Goal: Information Seeking & Learning: Learn about a topic

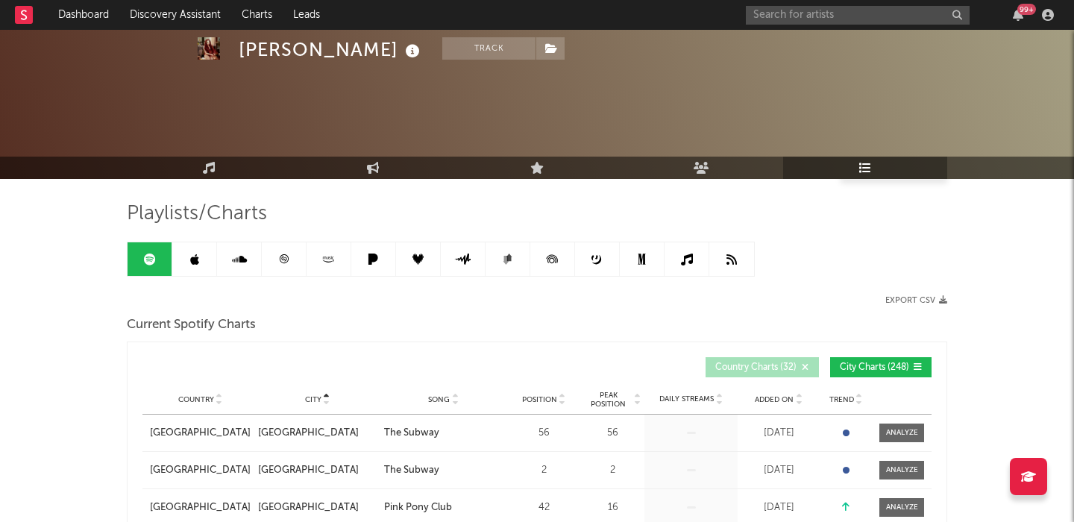
select select "1w"
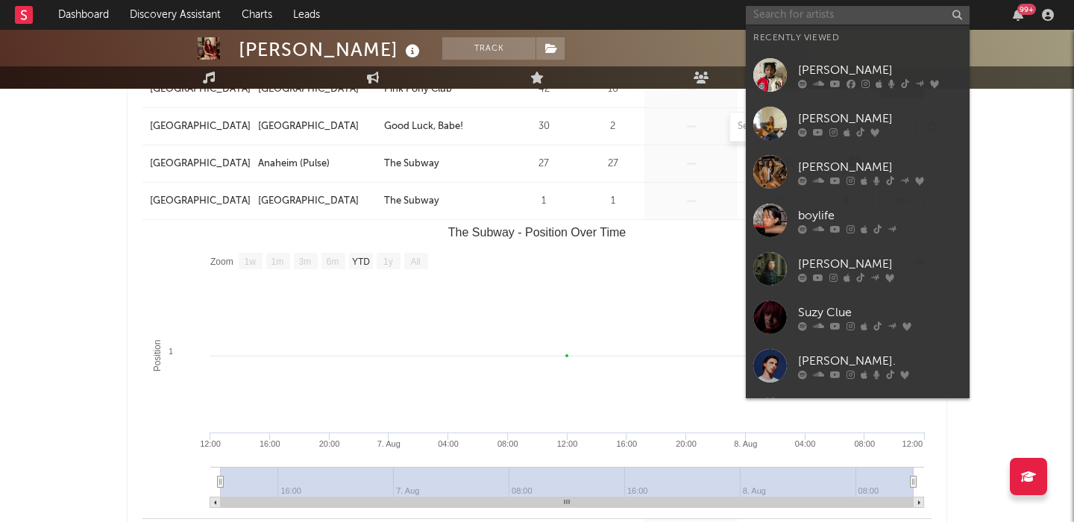
click at [834, 10] on input "text" at bounding box center [858, 15] width 224 height 19
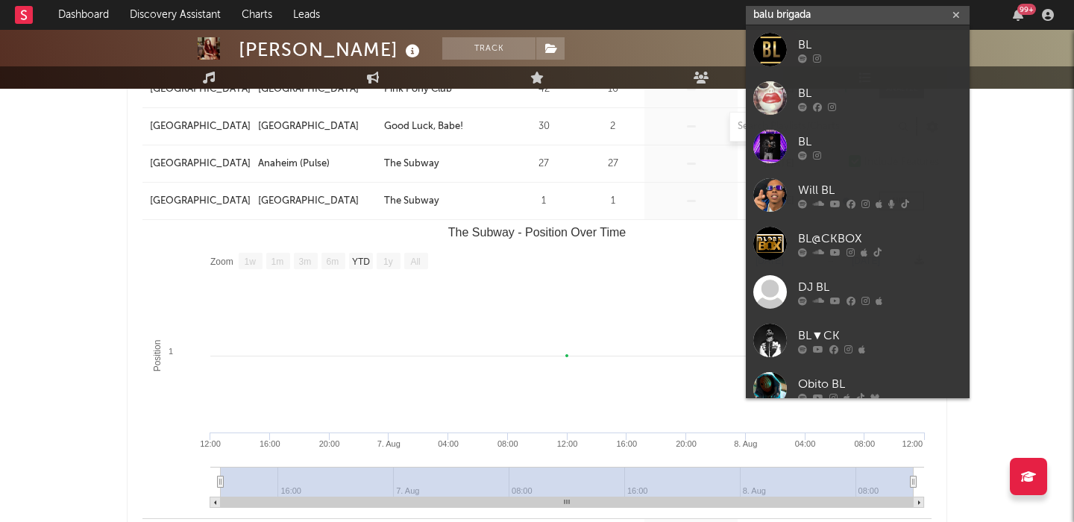
type input "balu brigada"
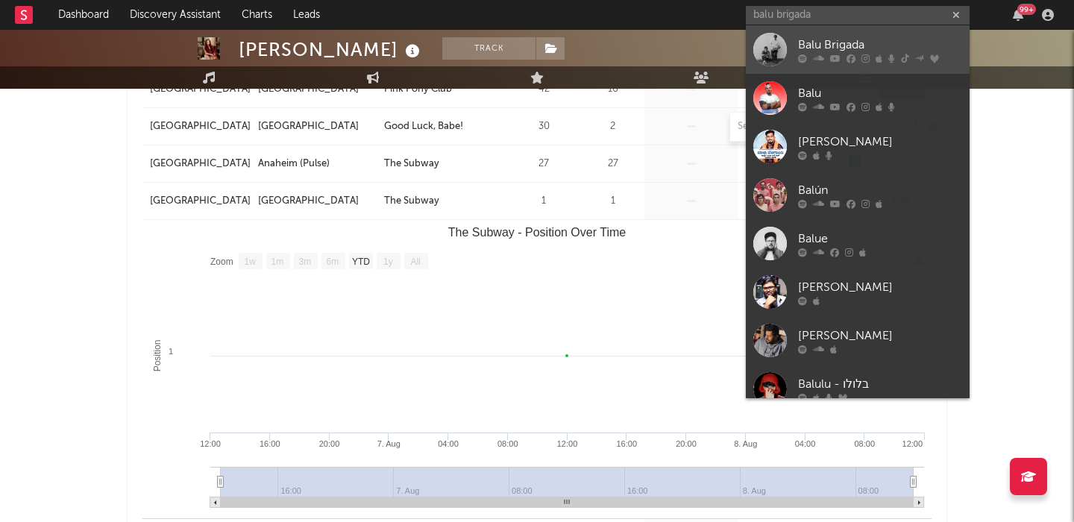
click at [856, 55] on div at bounding box center [880, 58] width 164 height 9
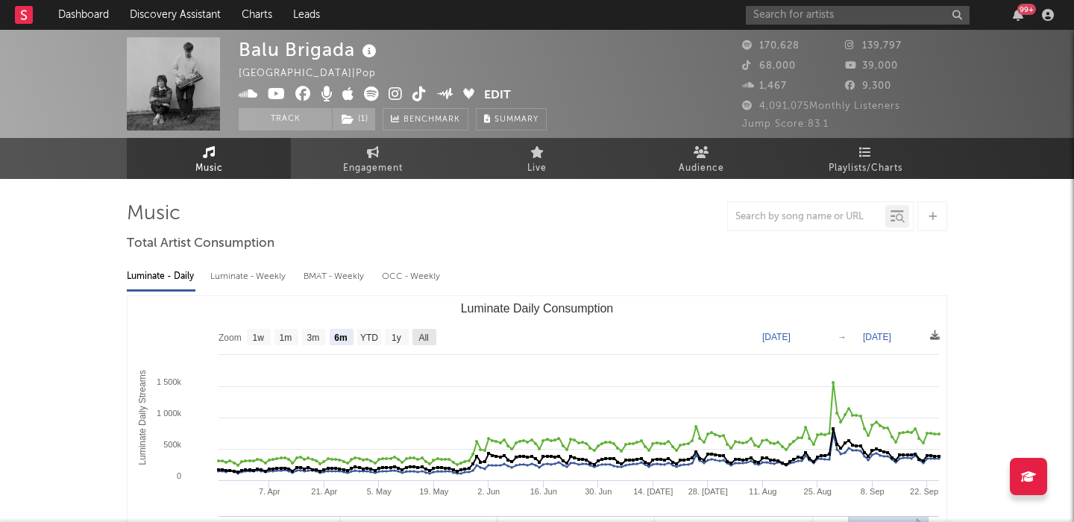
click at [419, 336] on text "All" at bounding box center [423, 338] width 10 height 10
select select "All"
type input "[DATE]"
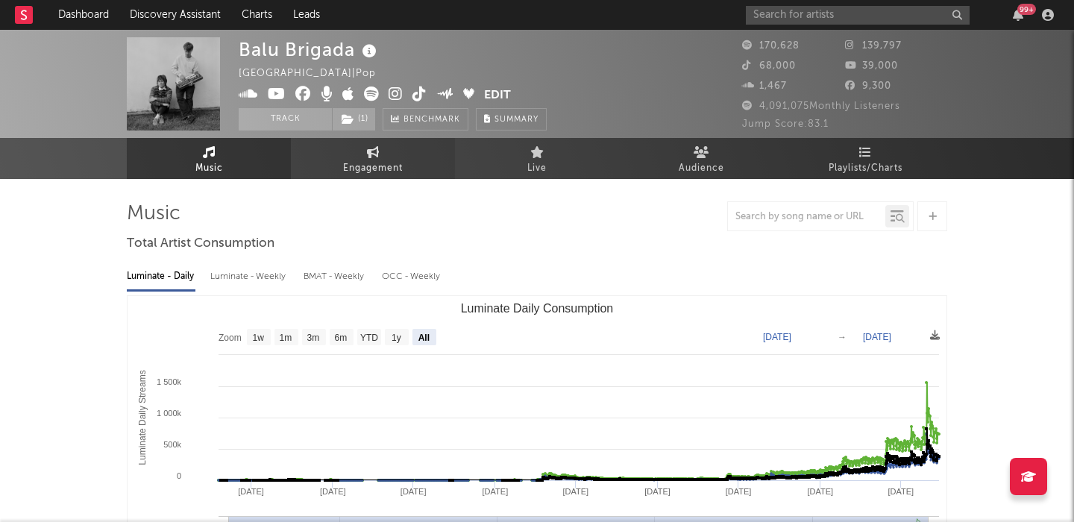
click at [361, 160] on span "Engagement" at bounding box center [373, 169] width 60 height 18
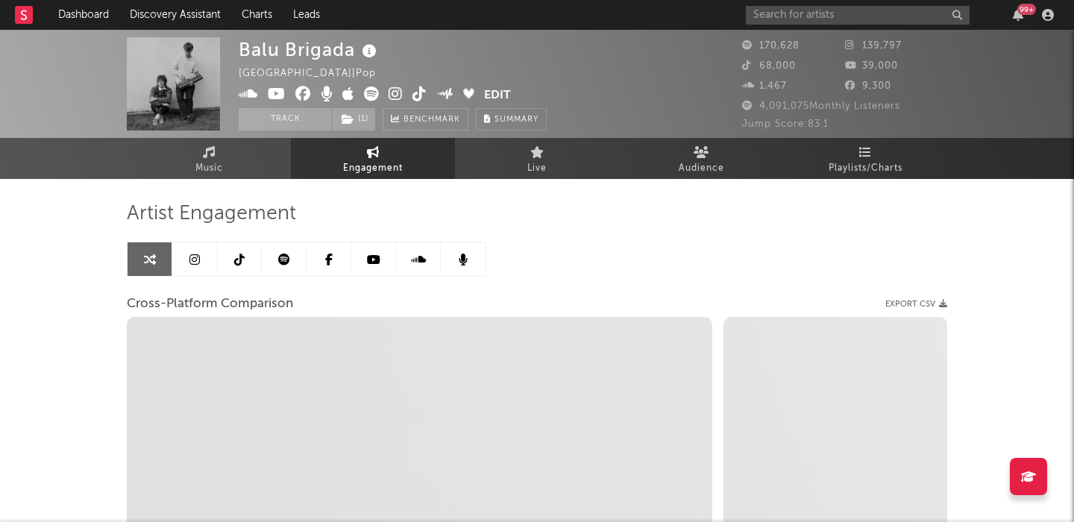
select select "1w"
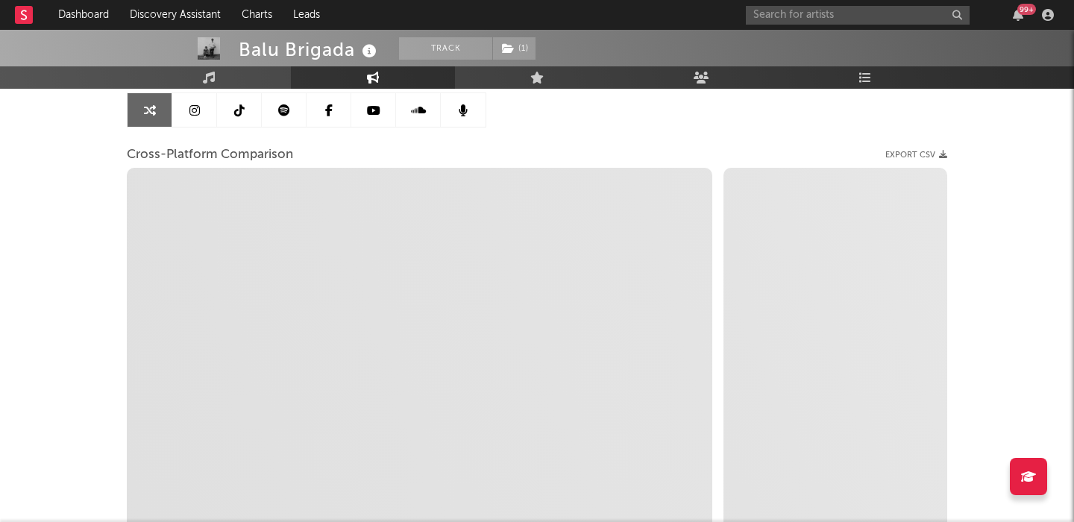
scroll to position [153, 0]
click at [187, 109] on link at bounding box center [194, 107] width 45 height 34
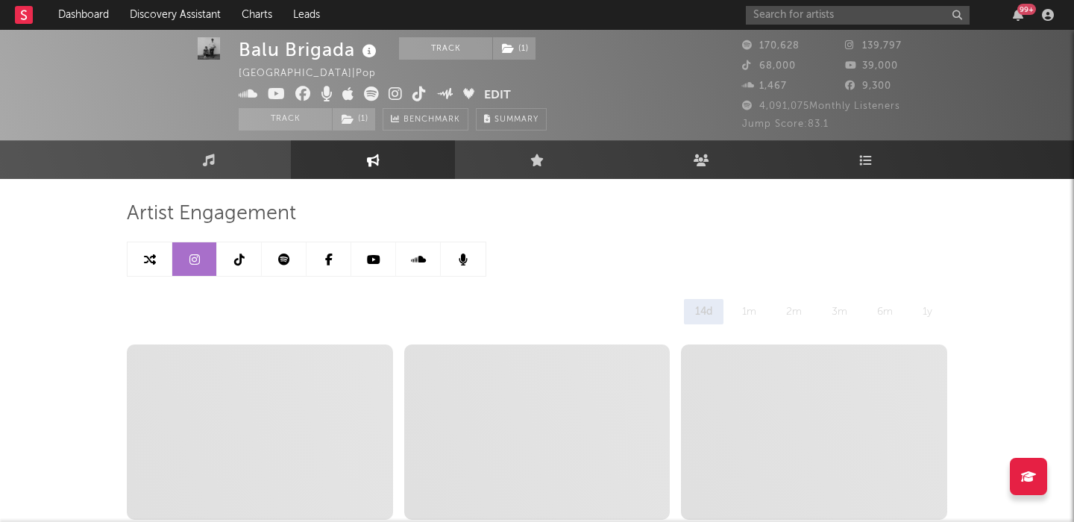
select select "6m"
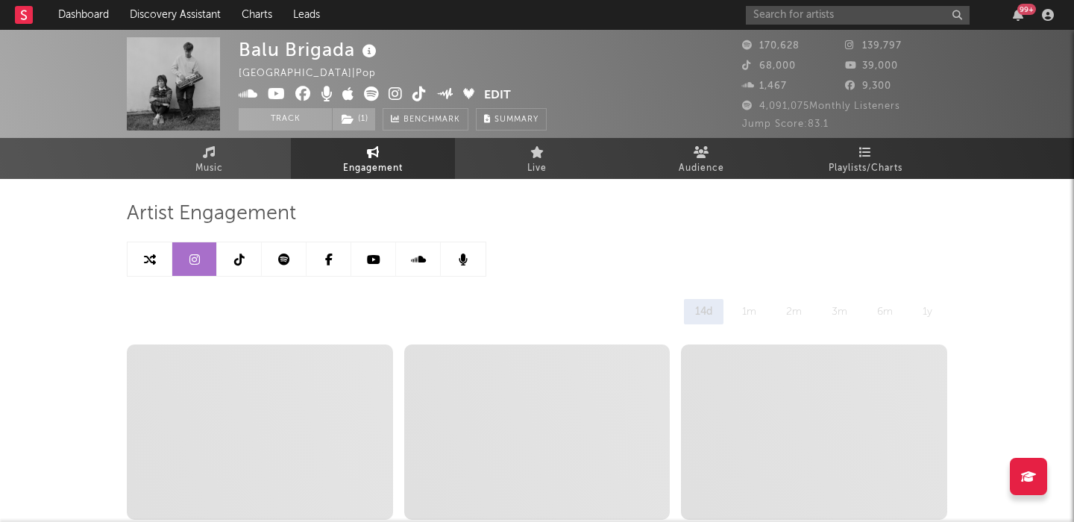
click at [396, 88] on icon at bounding box center [396, 94] width 14 height 15
click at [148, 257] on icon at bounding box center [150, 260] width 12 height 12
select select "1w"
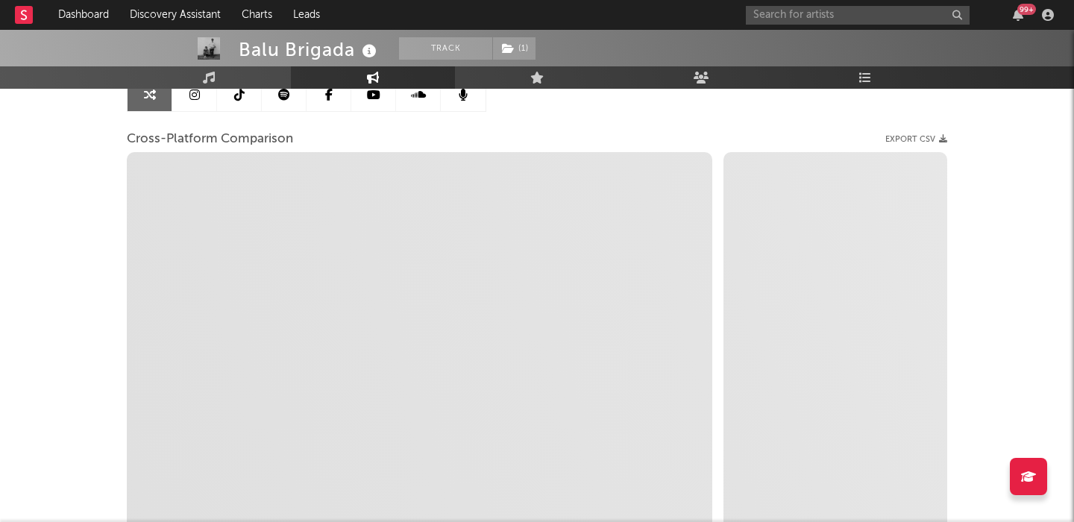
scroll to position [181, 0]
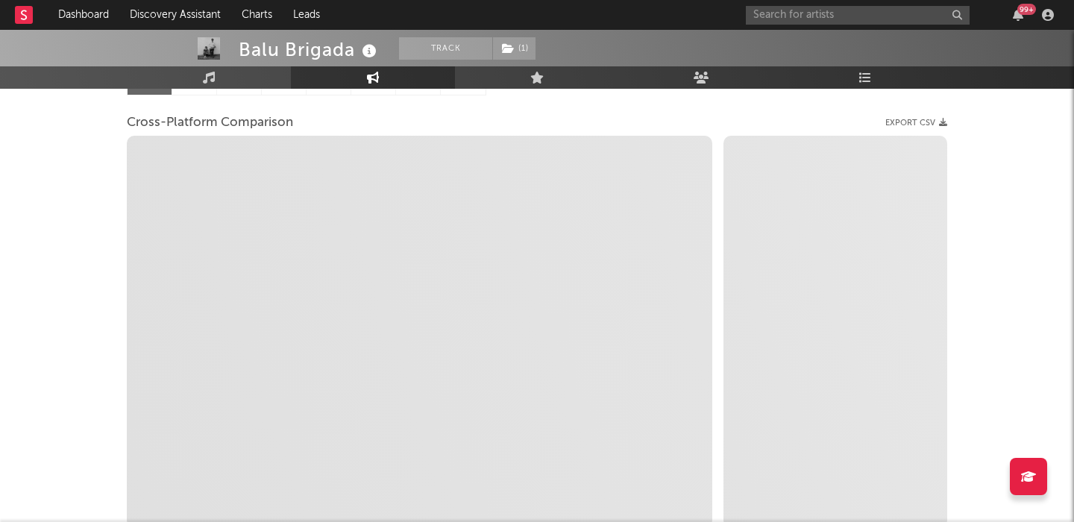
select select "1m"
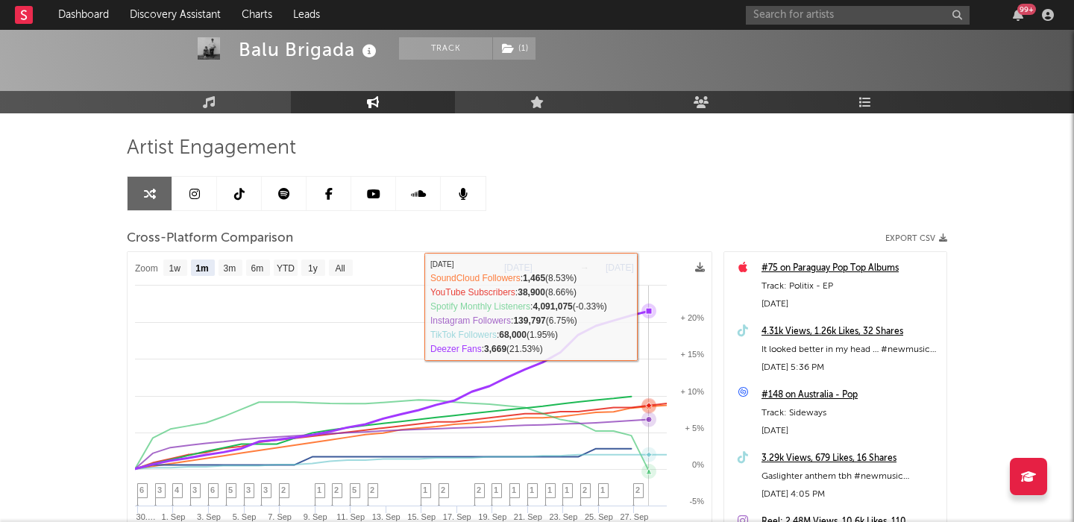
scroll to position [0, 0]
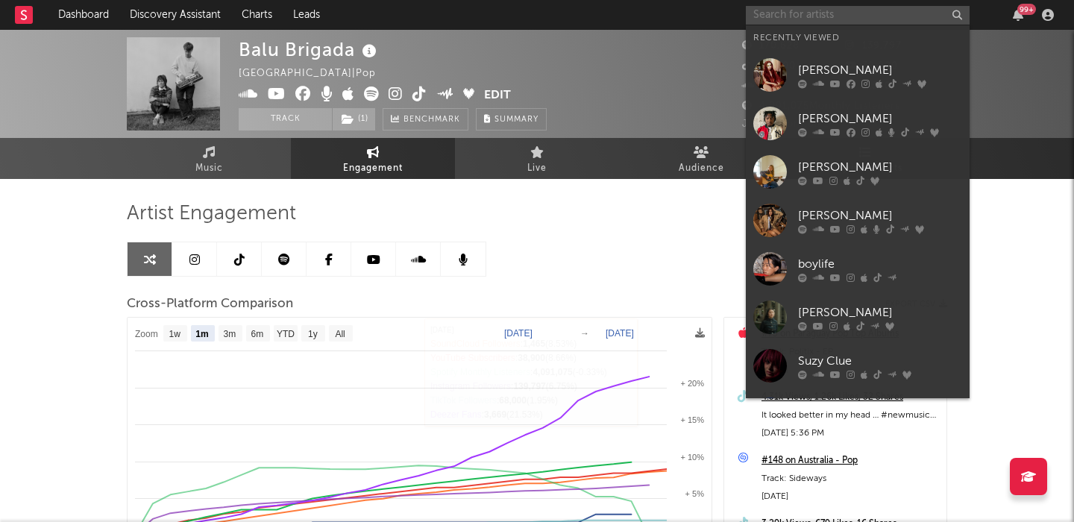
click at [875, 10] on input "text" at bounding box center [858, 15] width 224 height 19
paste input "[PERSON_NAME]"
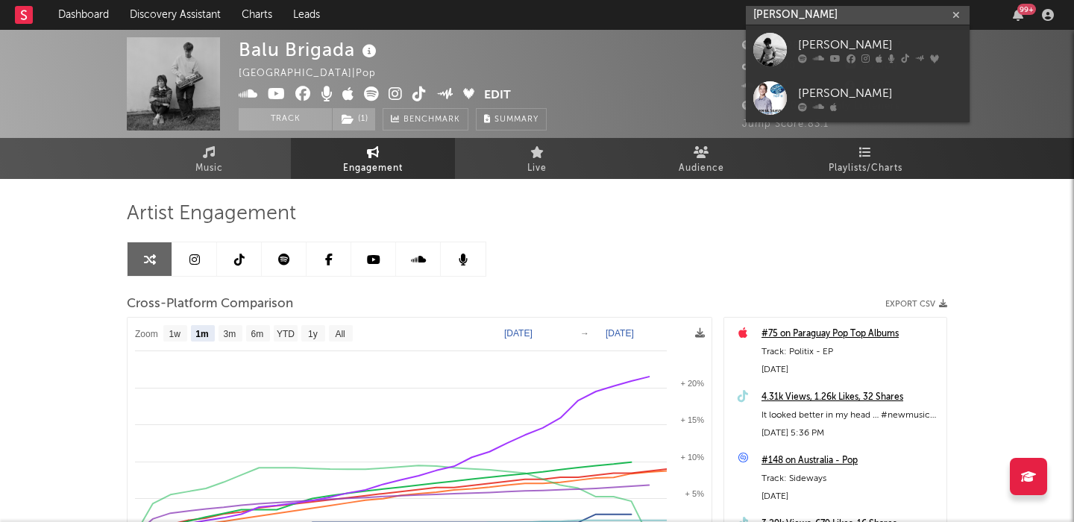
type input "[PERSON_NAME]"
click at [881, 47] on div "[PERSON_NAME]" at bounding box center [880, 45] width 164 height 18
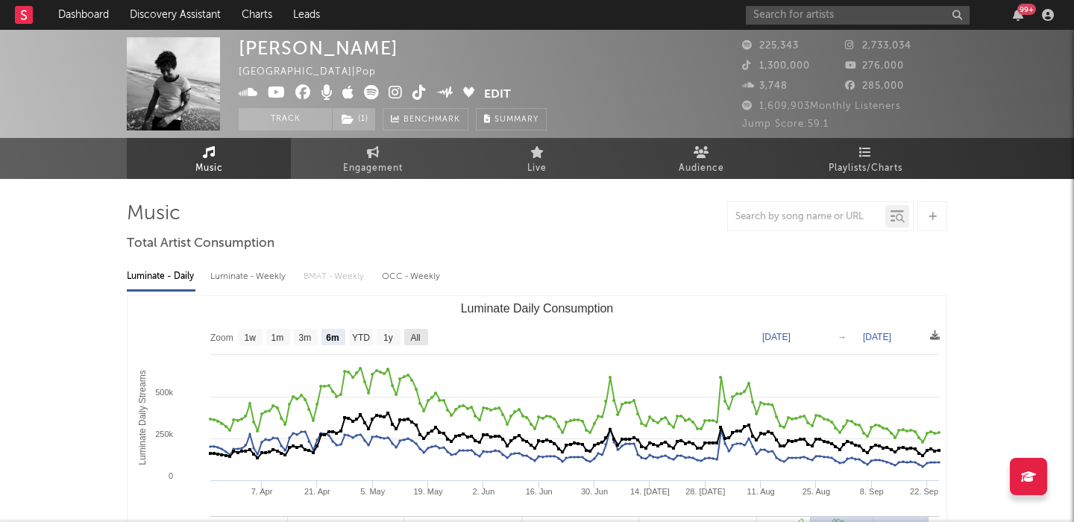
click at [418, 340] on text "All" at bounding box center [415, 338] width 10 height 10
select select "All"
type input "[DATE]"
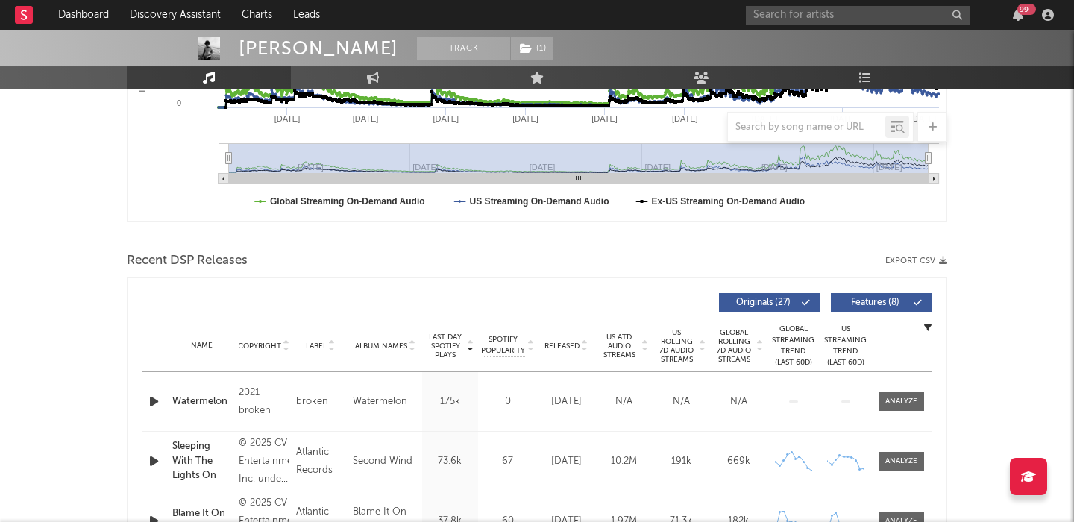
scroll to position [457, 0]
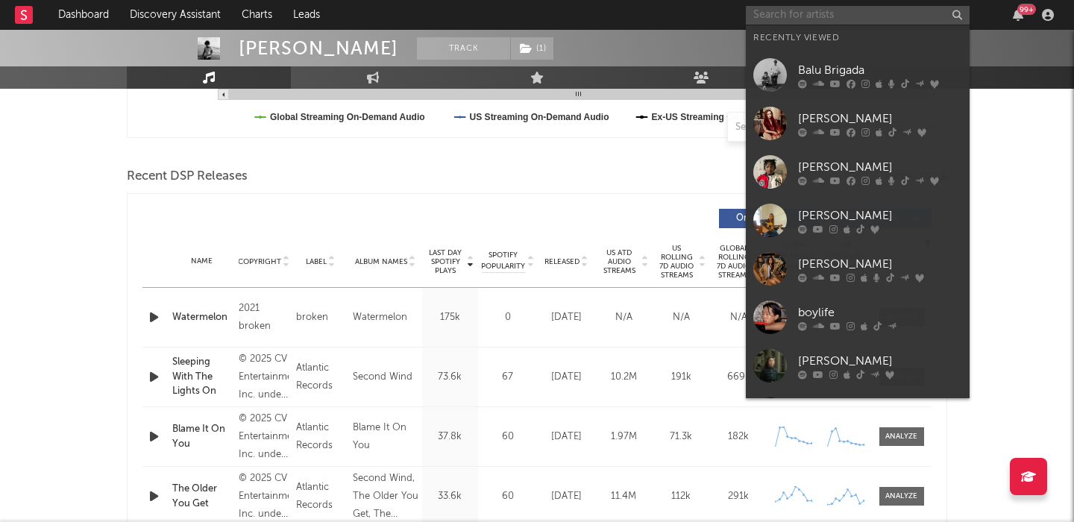
click at [810, 16] on input "text" at bounding box center [858, 15] width 224 height 19
paste input "haute & [PERSON_NAME]"
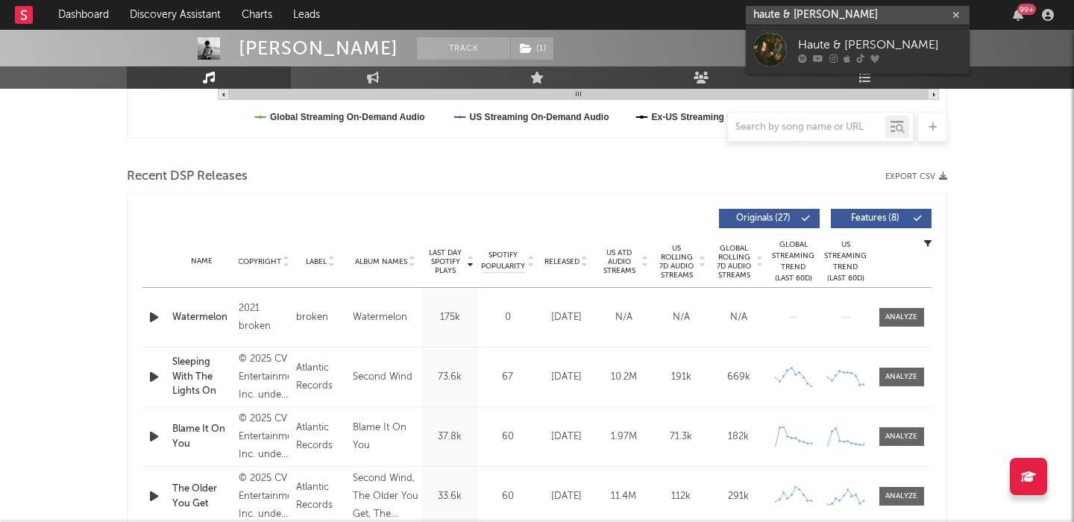
type input "haute & [PERSON_NAME]"
click at [894, 46] on div "Haute & [PERSON_NAME]" at bounding box center [880, 45] width 164 height 18
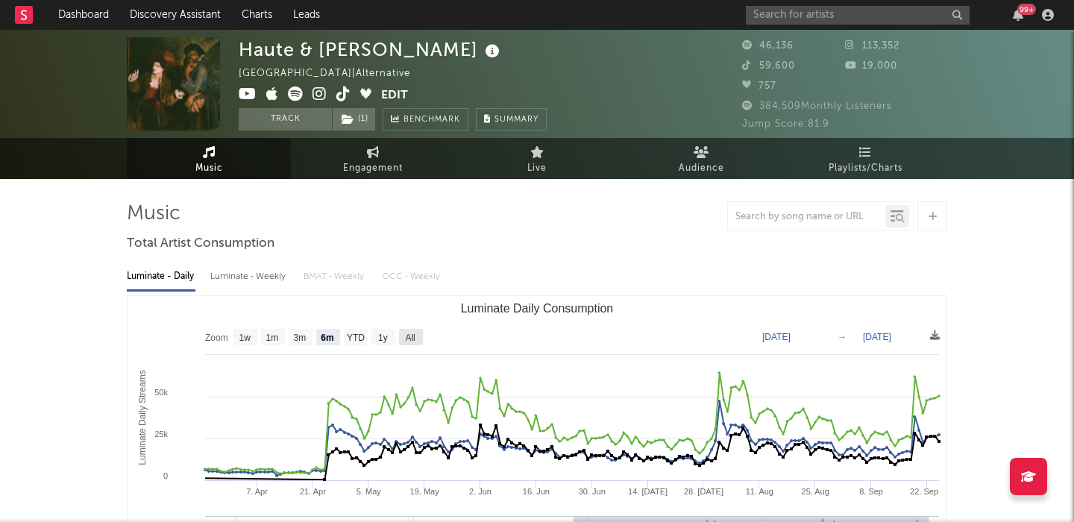
click at [414, 340] on text "All" at bounding box center [410, 338] width 10 height 10
select select "All"
type input "[DATE]"
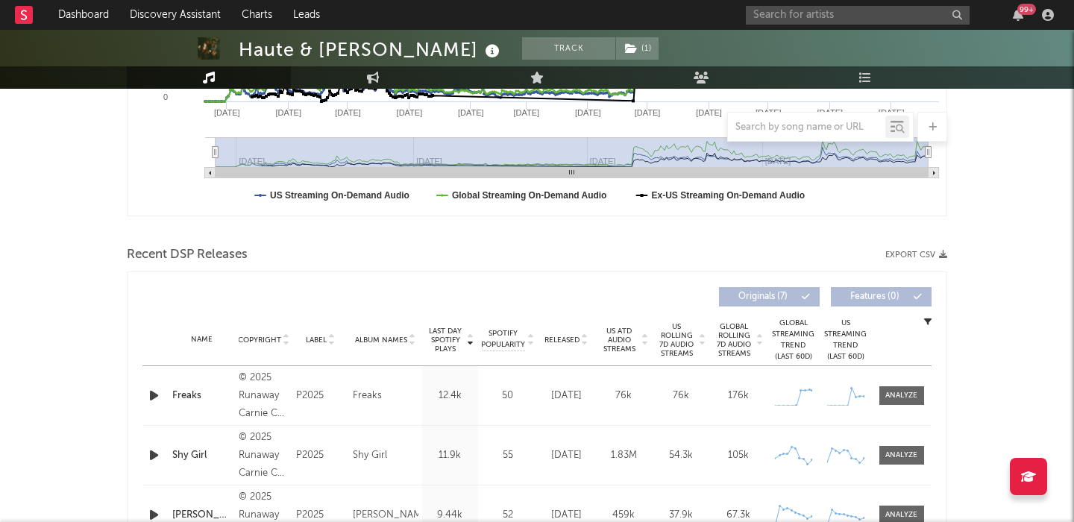
scroll to position [421, 0]
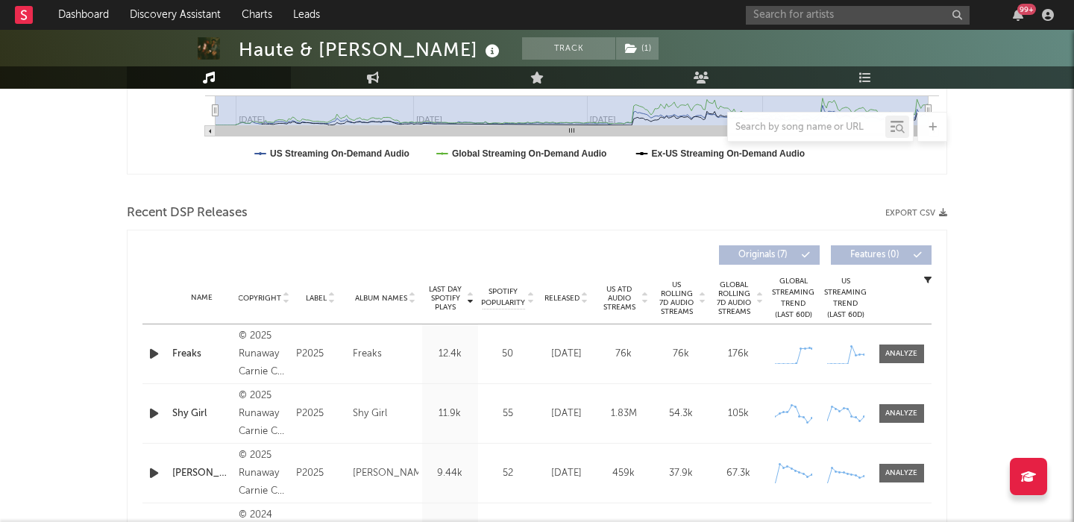
click at [564, 295] on span "Released" at bounding box center [561, 298] width 35 height 9
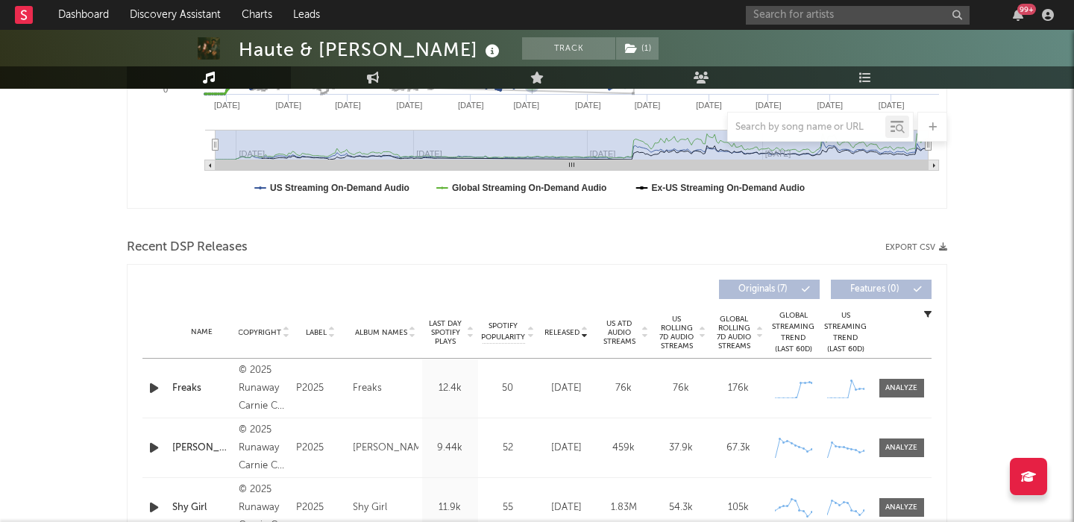
scroll to position [431, 0]
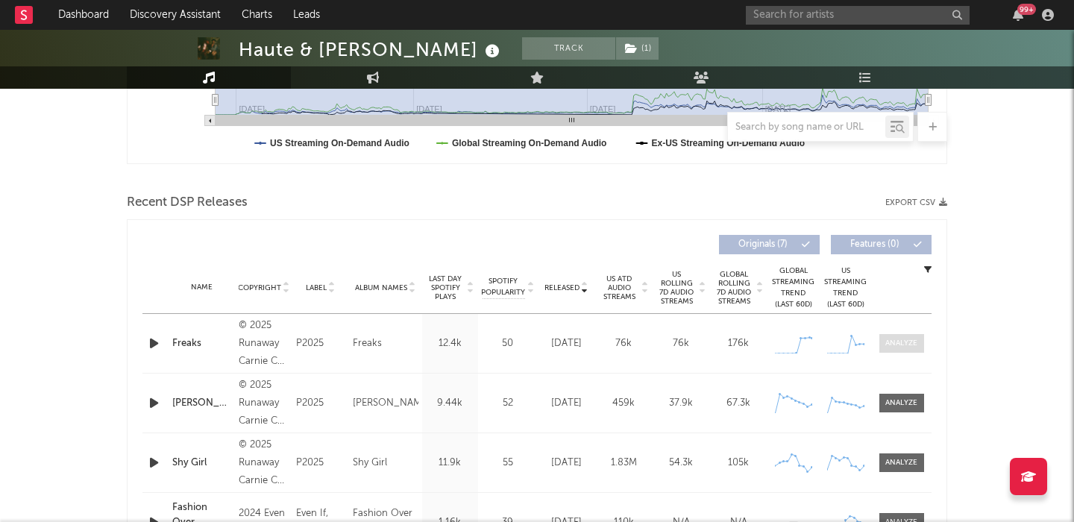
click at [881, 347] on span at bounding box center [901, 343] width 45 height 19
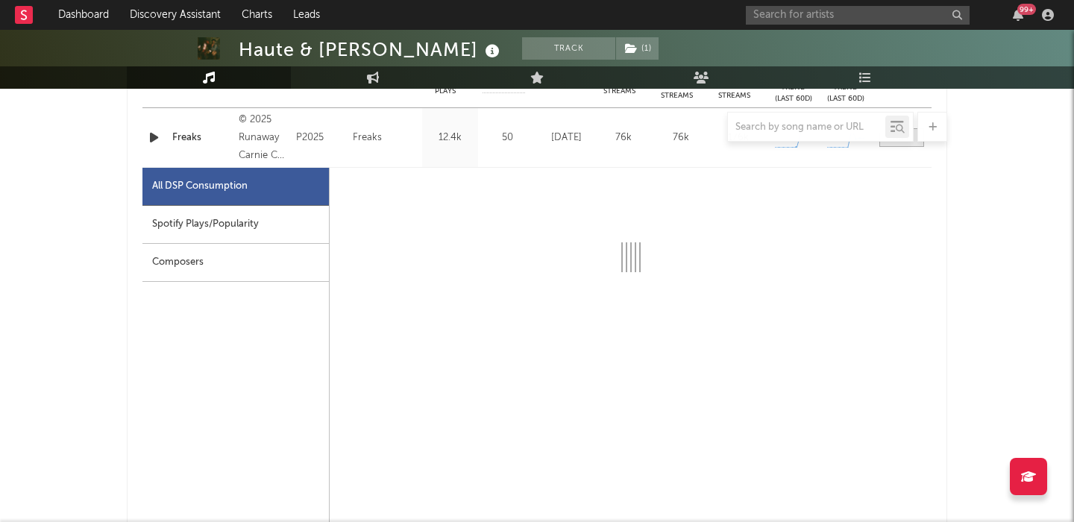
scroll to position [639, 0]
select select "1w"
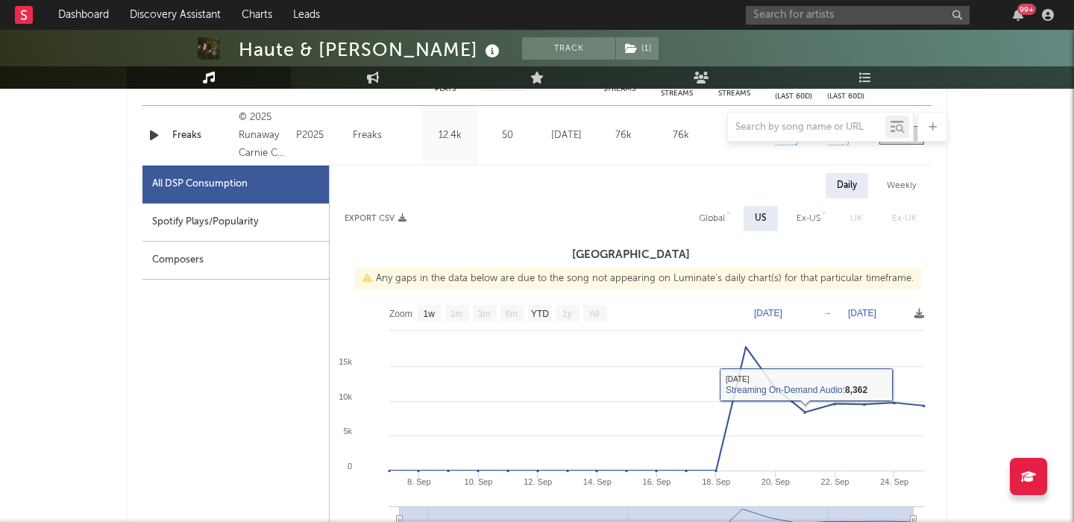
click at [703, 218] on div "Global" at bounding box center [712, 219] width 26 height 18
select select "1w"
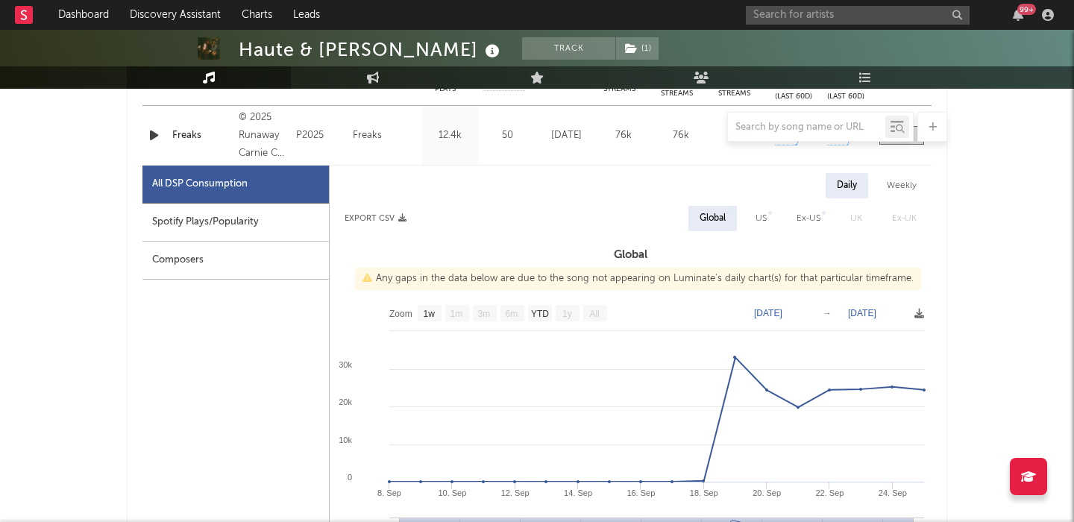
scroll to position [0, 0]
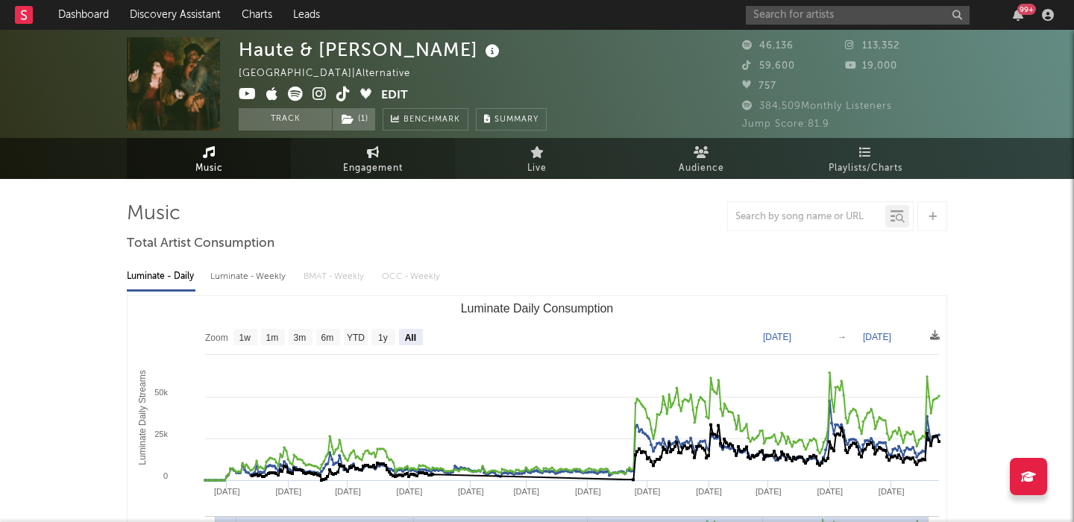
click at [350, 160] on span "Engagement" at bounding box center [373, 169] width 60 height 18
select select "1w"
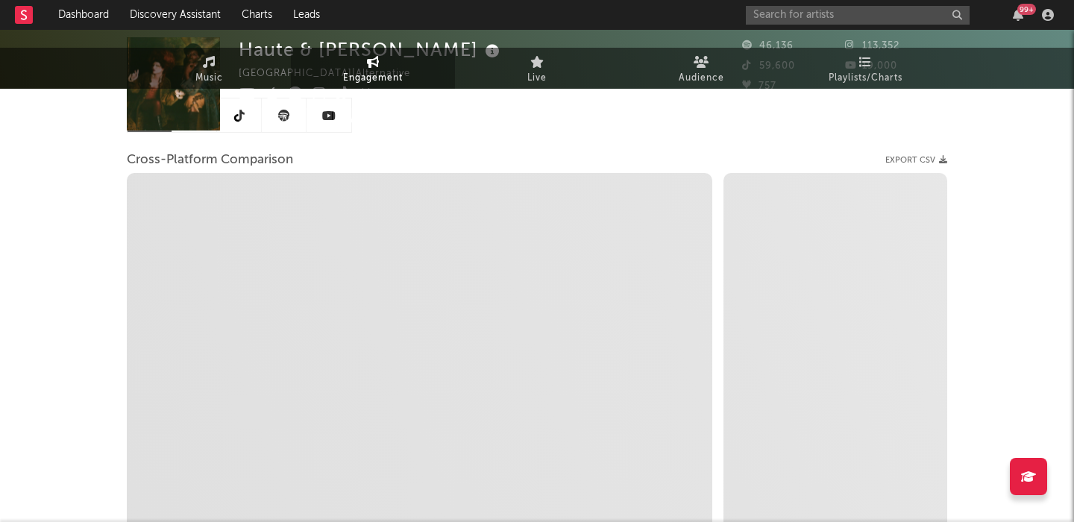
scroll to position [186, 0]
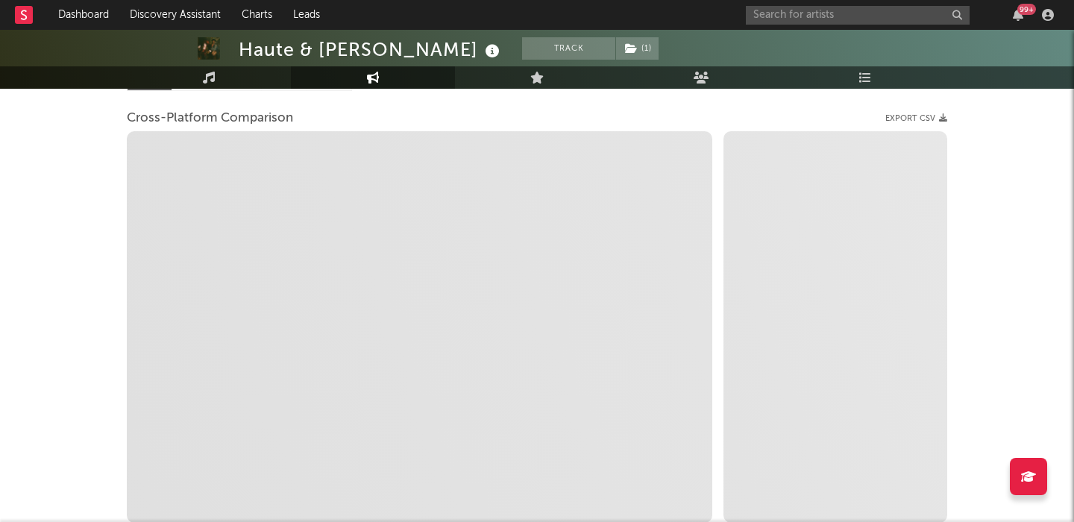
select select "1m"
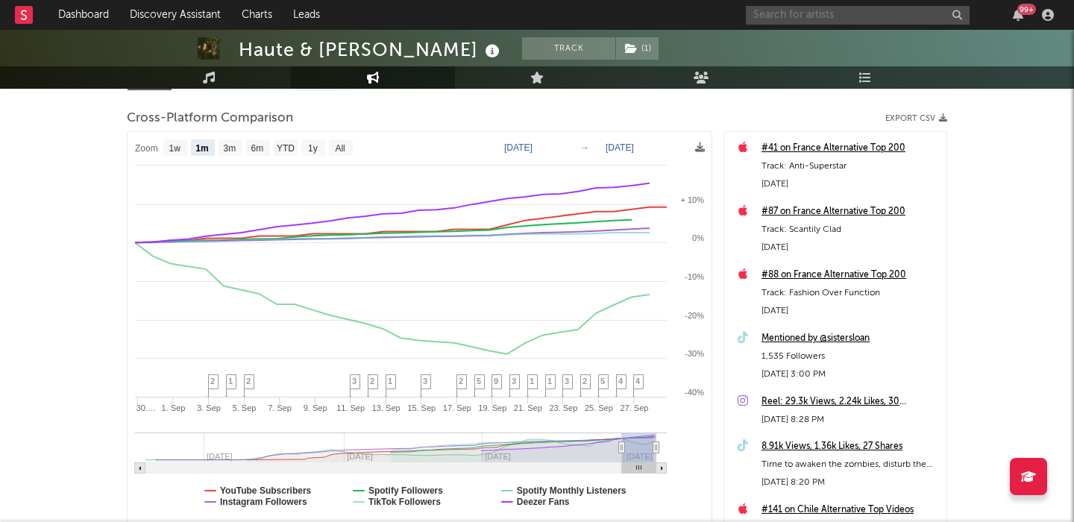
paste input "the hellp"
click at [848, 16] on input "text" at bounding box center [858, 15] width 224 height 19
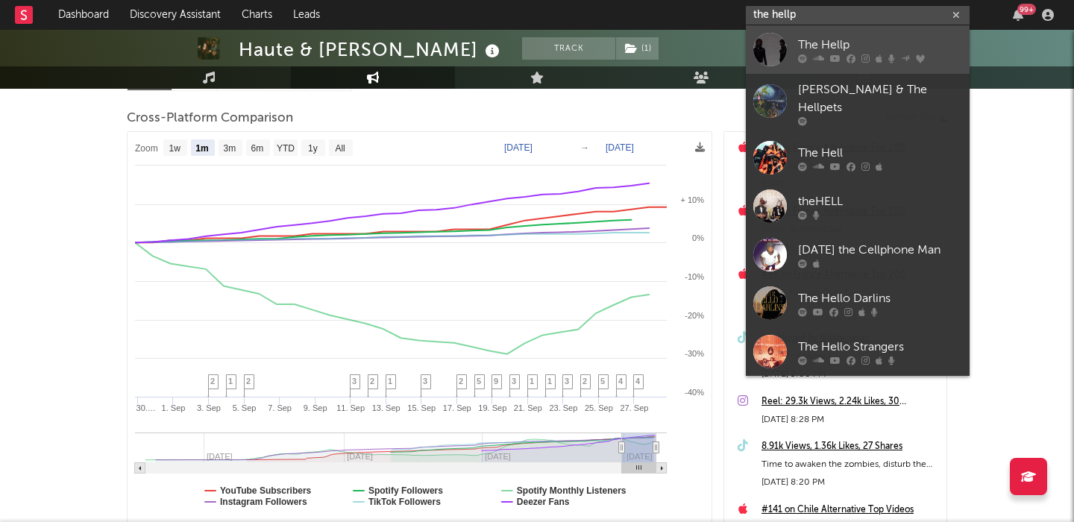
type input "the hellp"
click at [854, 27] on link "The Hellp" at bounding box center [858, 49] width 224 height 48
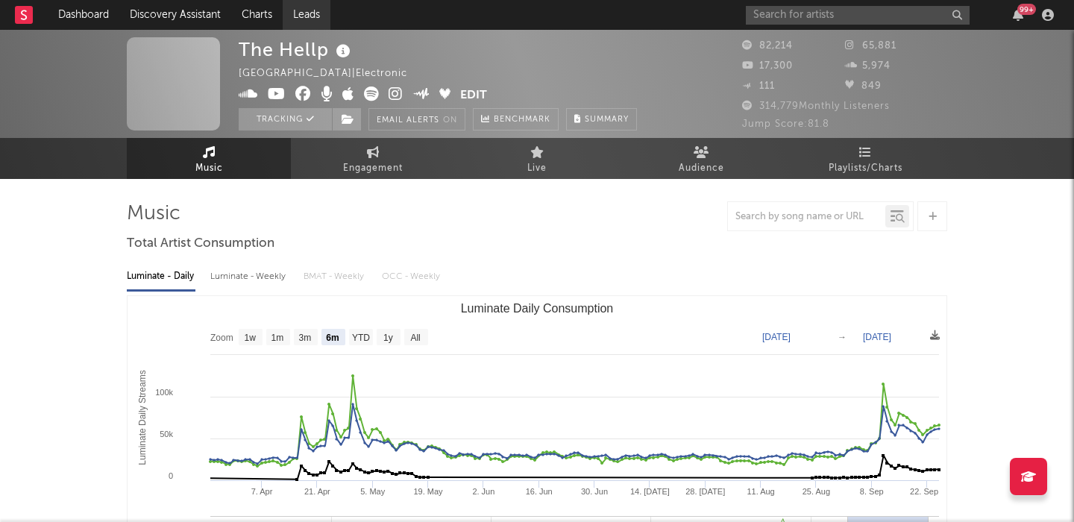
select select "6m"
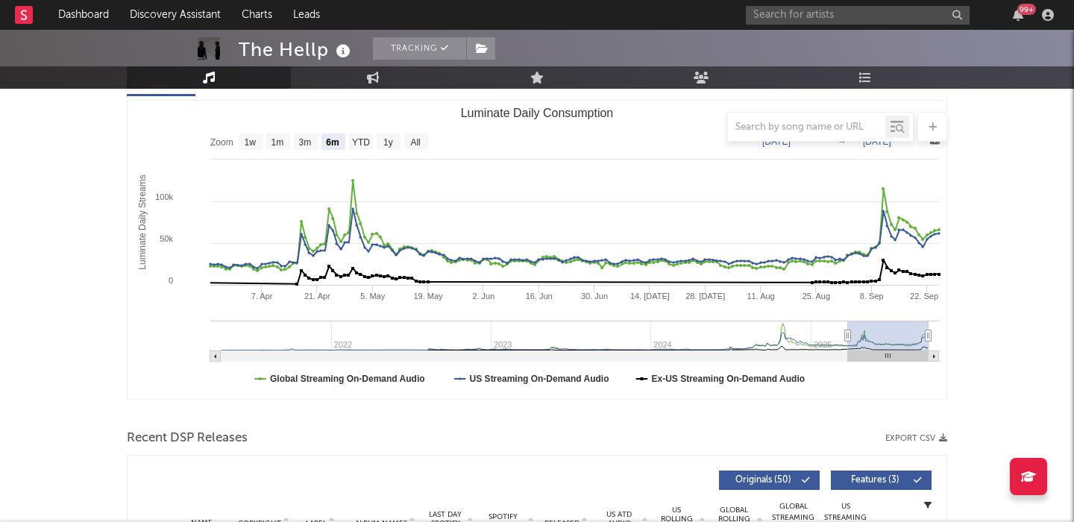
scroll to position [540, 0]
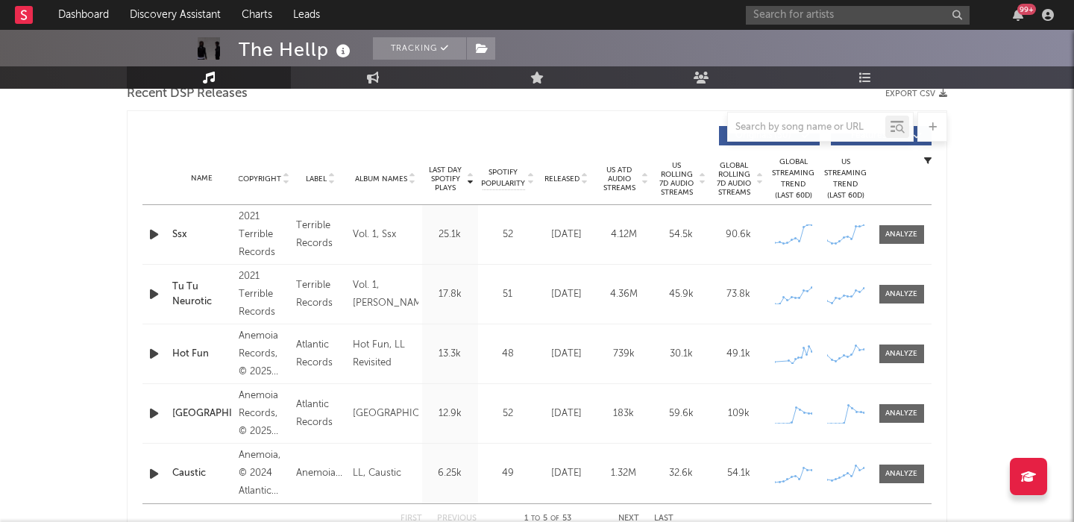
click at [563, 175] on span "Released" at bounding box center [561, 179] width 35 height 9
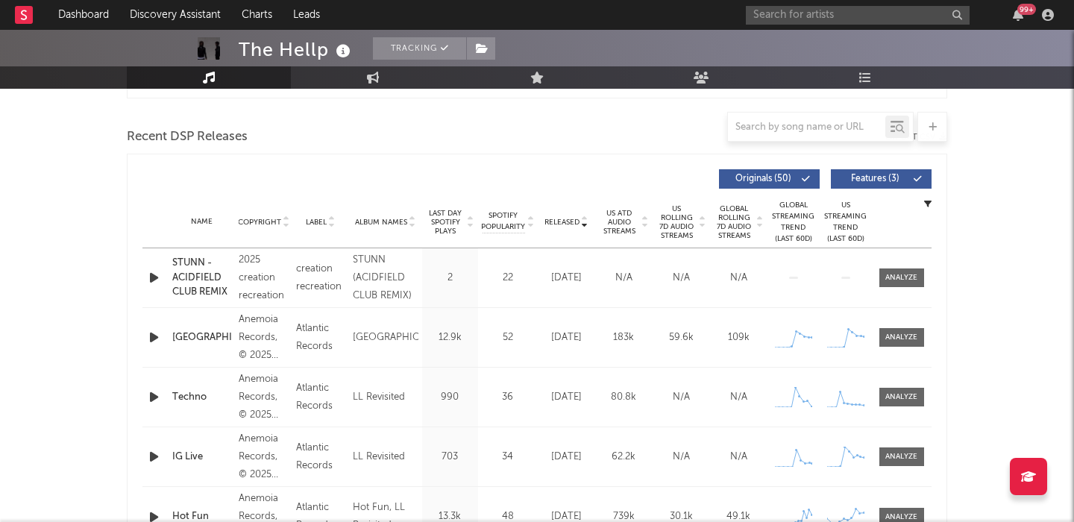
scroll to position [493, 0]
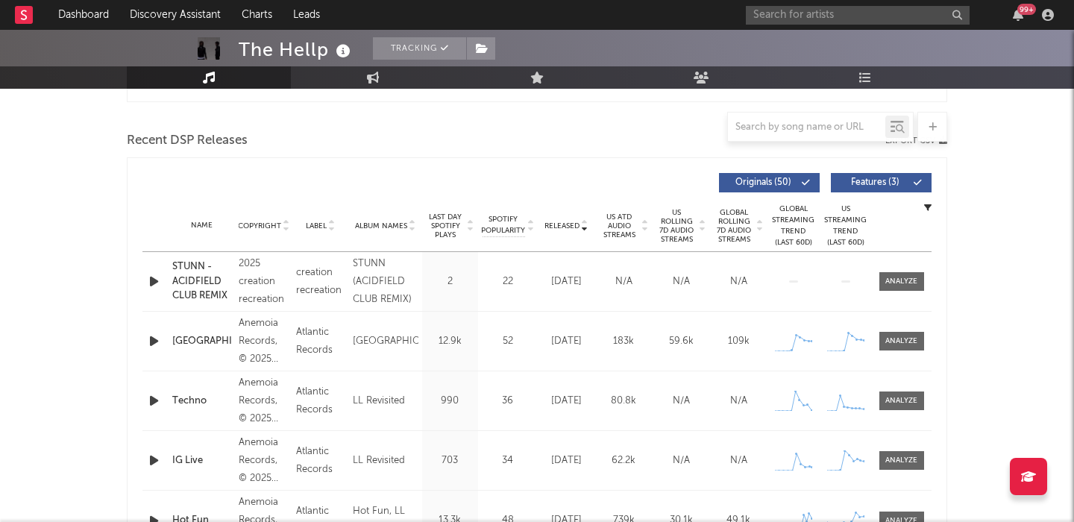
click at [891, 183] on span "Features ( 3 )" at bounding box center [875, 182] width 69 height 9
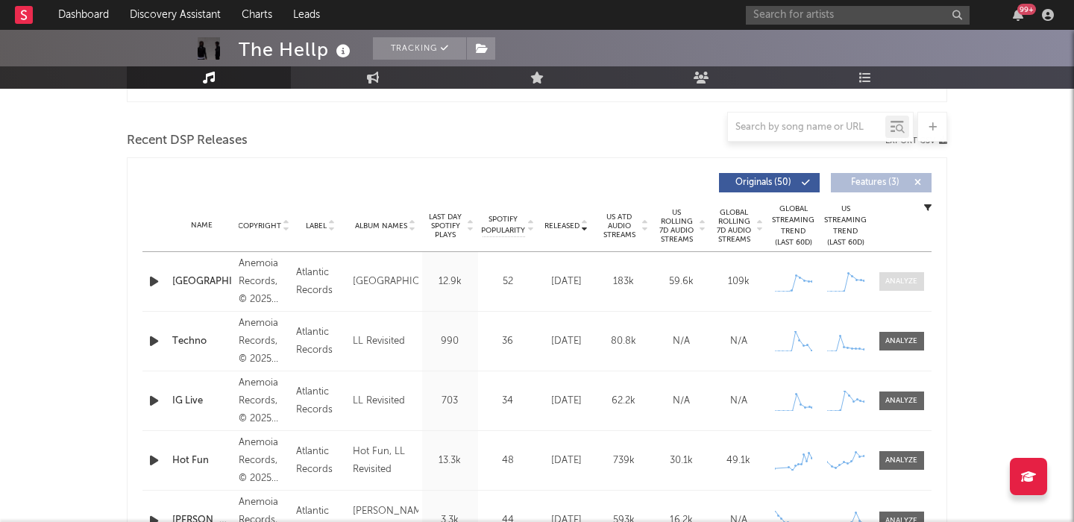
click at [897, 280] on div at bounding box center [901, 281] width 32 height 11
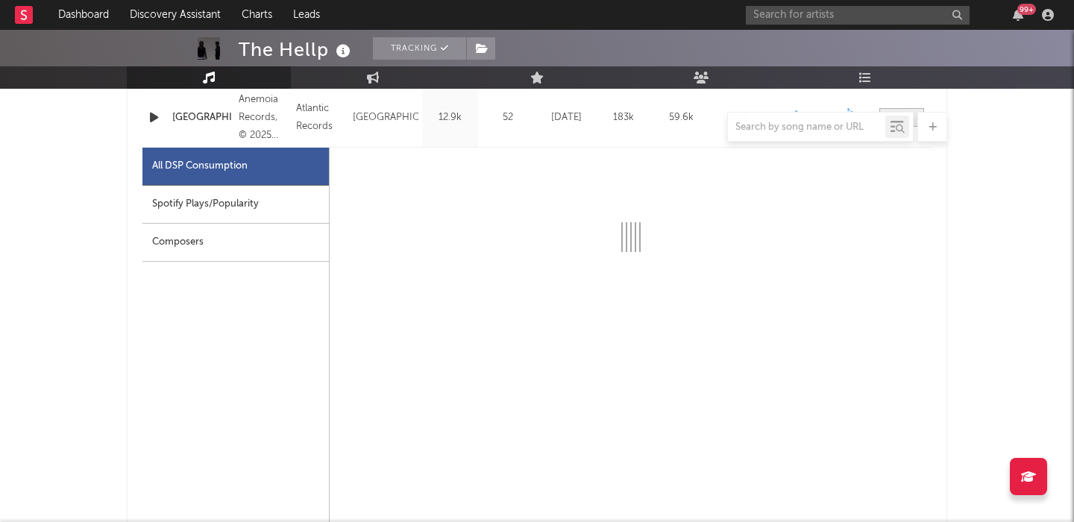
scroll to position [658, 0]
select select "1w"
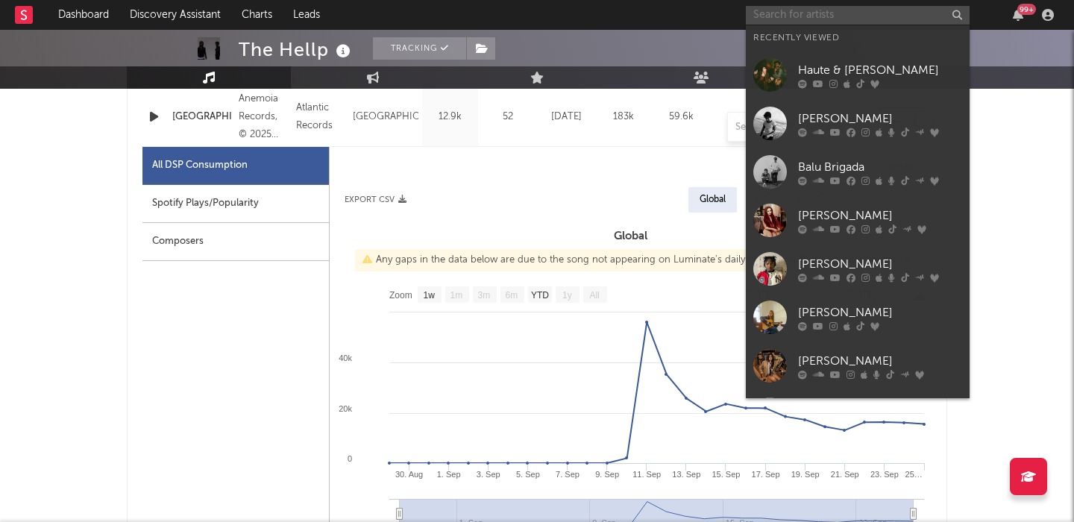
click at [830, 16] on input "text" at bounding box center [858, 15] width 224 height 19
paste input "[PERSON_NAME]"
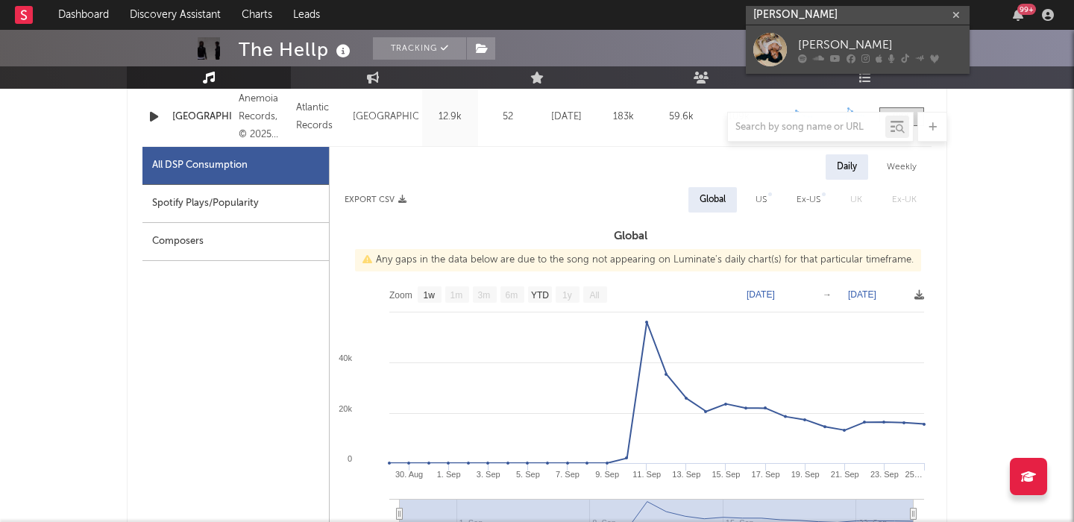
type input "[PERSON_NAME]"
click at [930, 41] on div "[PERSON_NAME]" at bounding box center [880, 45] width 164 height 18
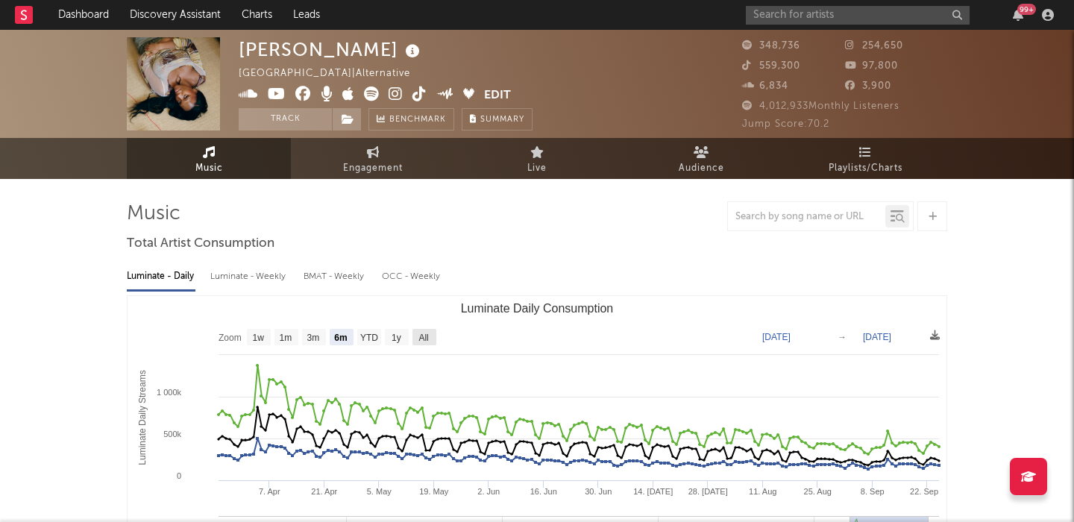
click at [424, 337] on text "All" at bounding box center [423, 338] width 10 height 10
select select "All"
type input "[DATE]"
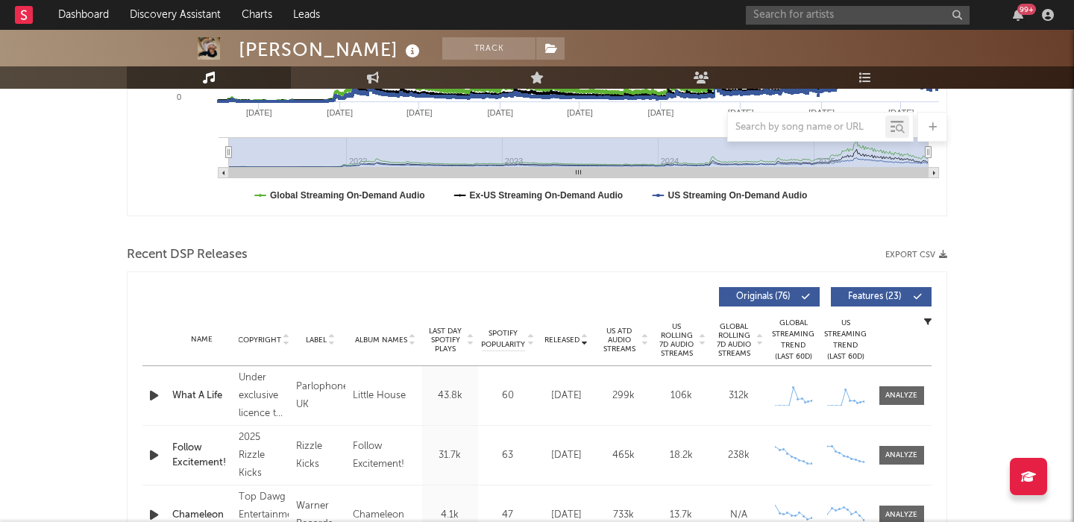
scroll to position [517, 0]
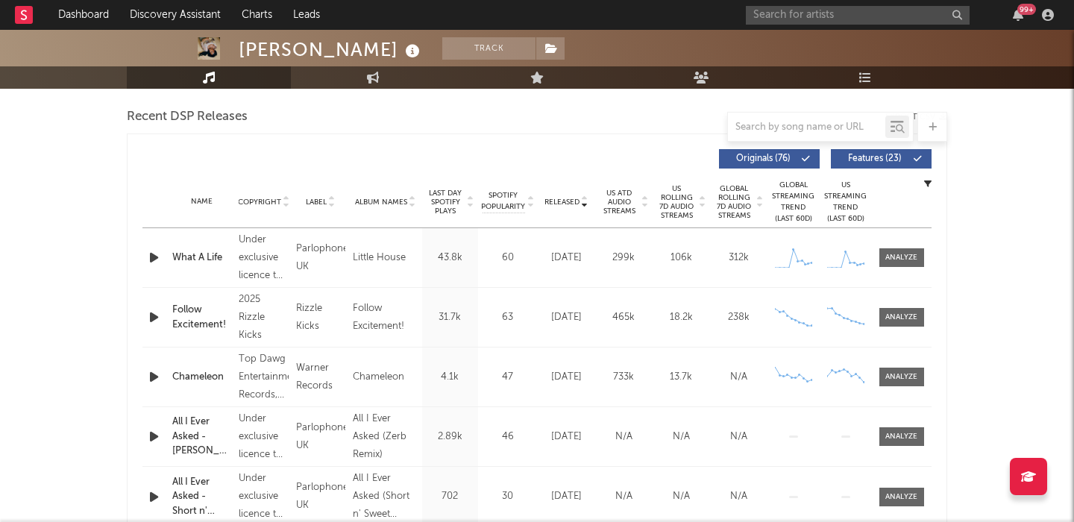
click at [892, 167] on button "Features ( 23 )" at bounding box center [881, 158] width 101 height 19
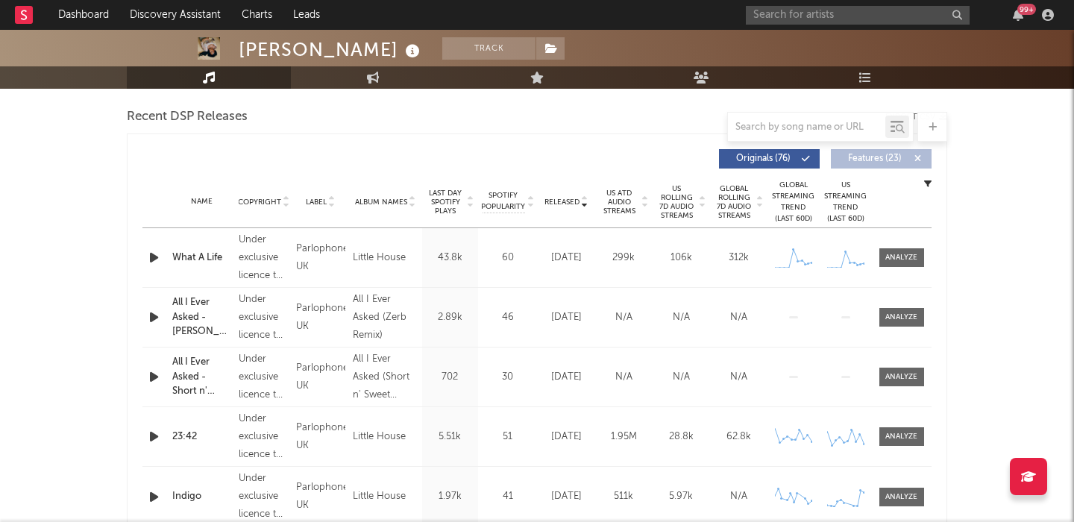
click at [687, 212] on span "US Rolling 7D Audio Streams" at bounding box center [676, 202] width 41 height 36
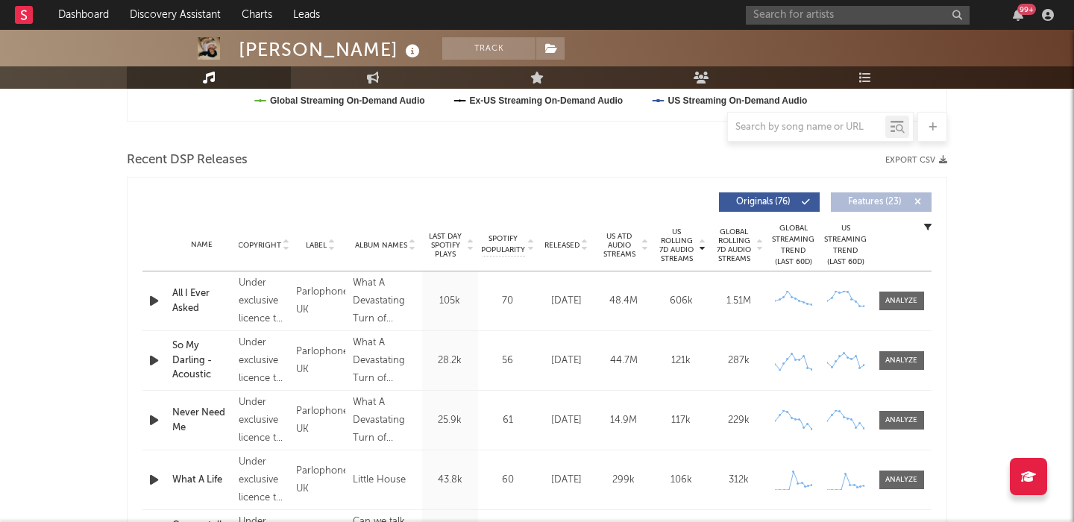
scroll to position [480, 0]
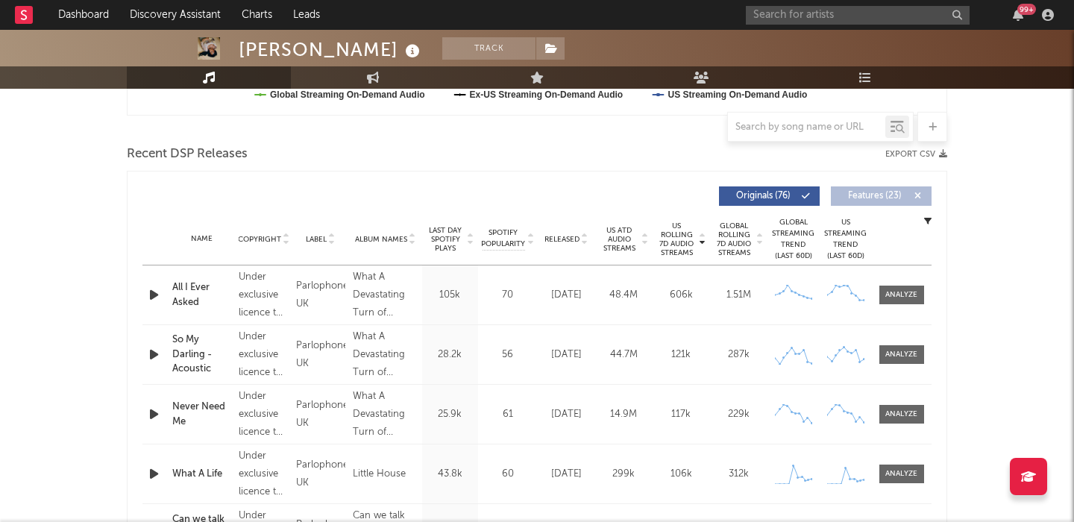
click at [559, 233] on div "Name Copyright Label Album Names Composer Names 7 Day Spotify Plays Last Day Sp…" at bounding box center [536, 239] width 789 height 52
click at [562, 238] on span "Released" at bounding box center [561, 239] width 35 height 9
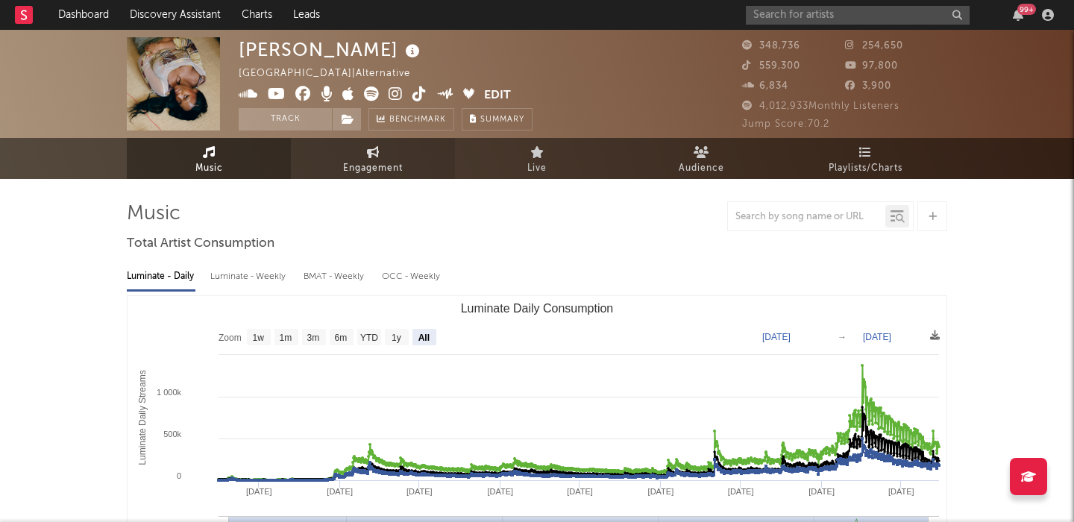
click at [337, 148] on link "Engagement" at bounding box center [373, 158] width 164 height 41
select select "1w"
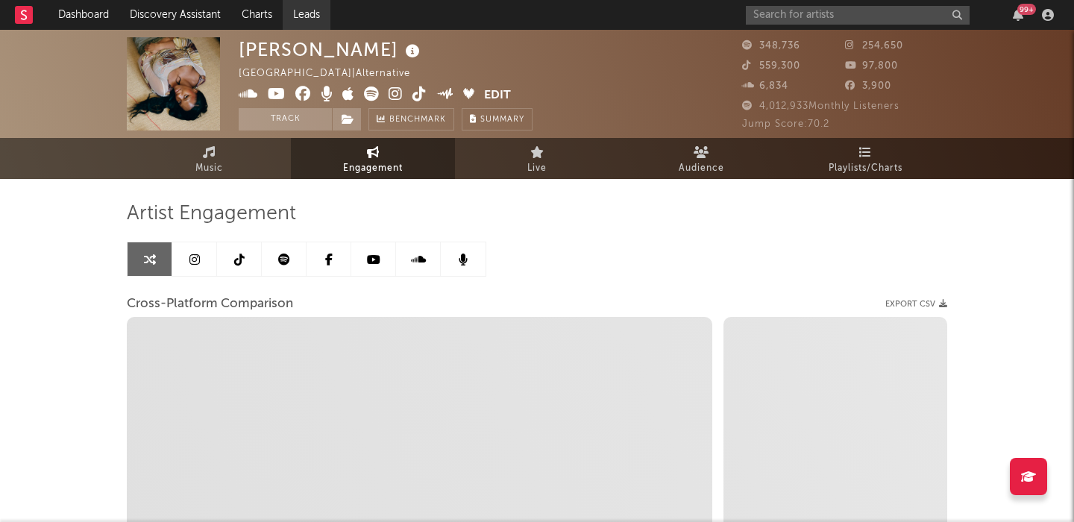
select select "1m"
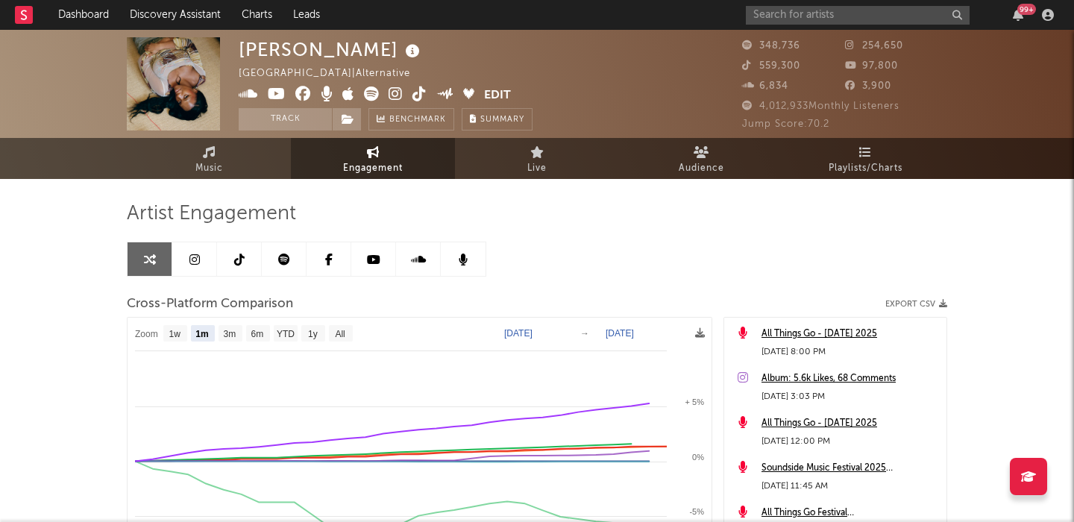
select select "1m"
click at [809, 13] on input "text" at bounding box center [858, 15] width 224 height 19
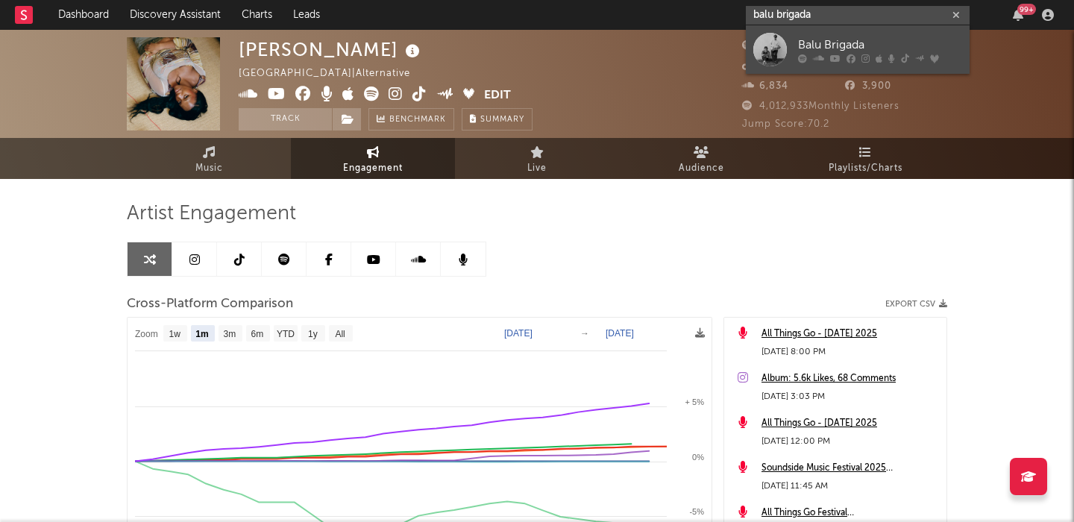
type input "balu brigada"
click at [886, 28] on link "Balu Brigada" at bounding box center [858, 49] width 224 height 48
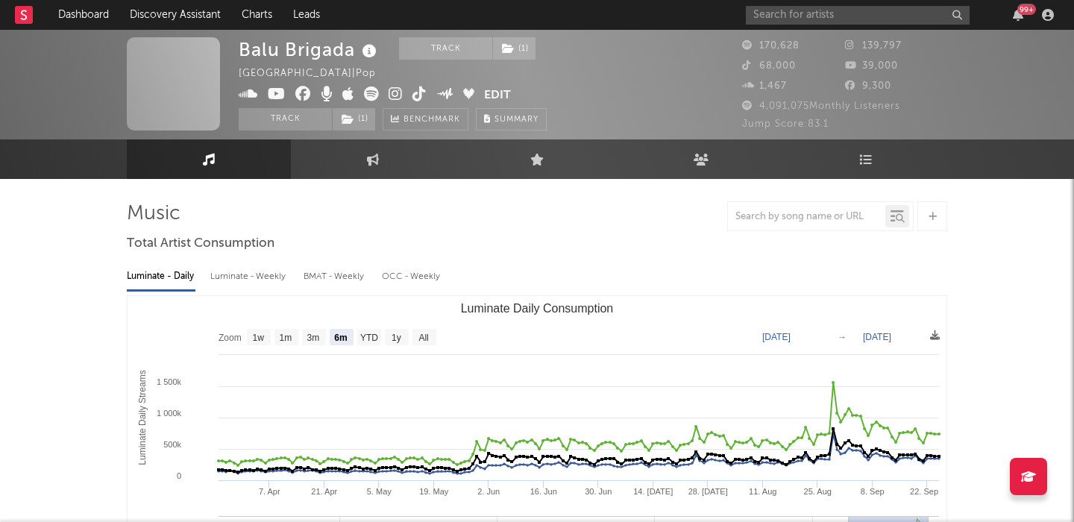
select select "6m"
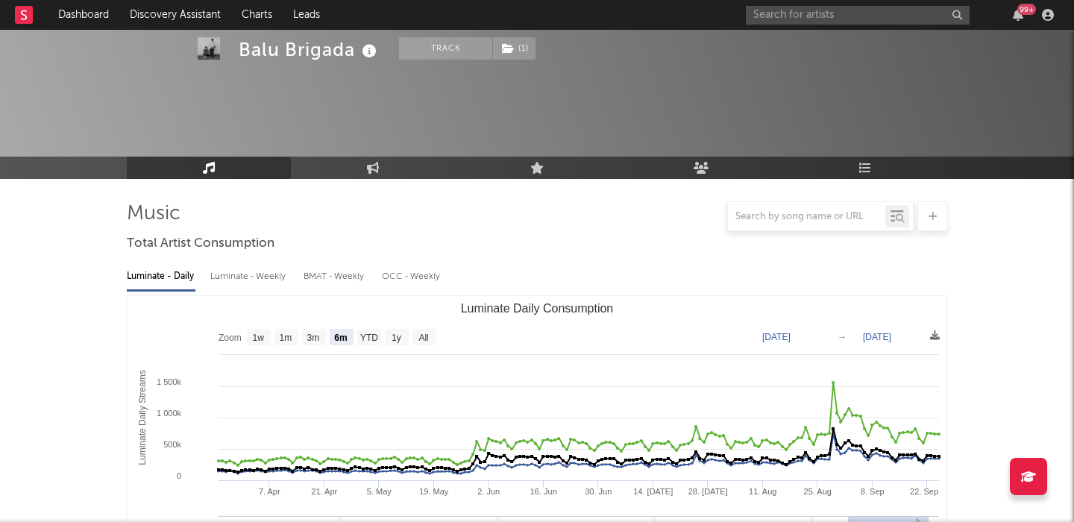
scroll to position [116, 0]
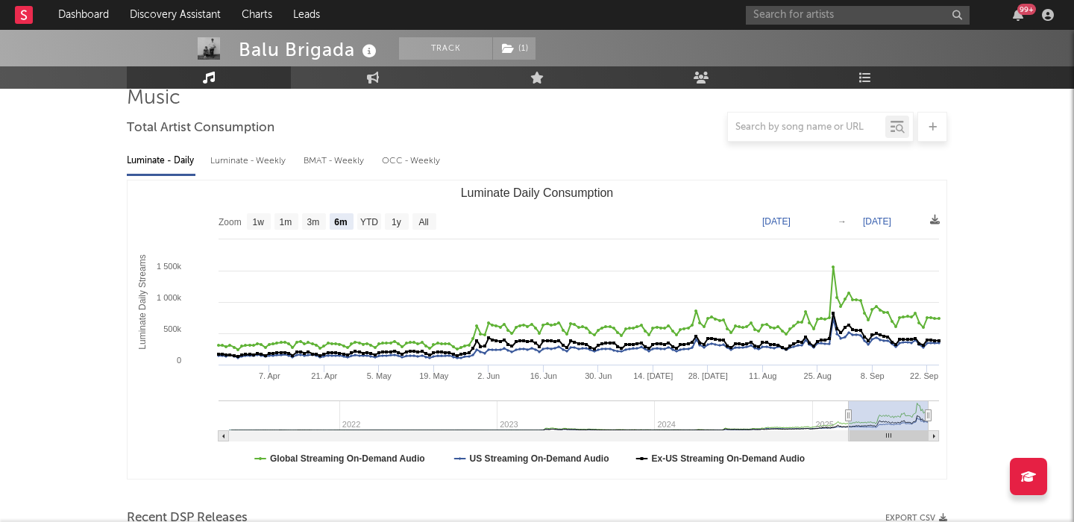
click at [263, 167] on div "Luminate - Weekly" at bounding box center [249, 160] width 78 height 25
select select "6m"
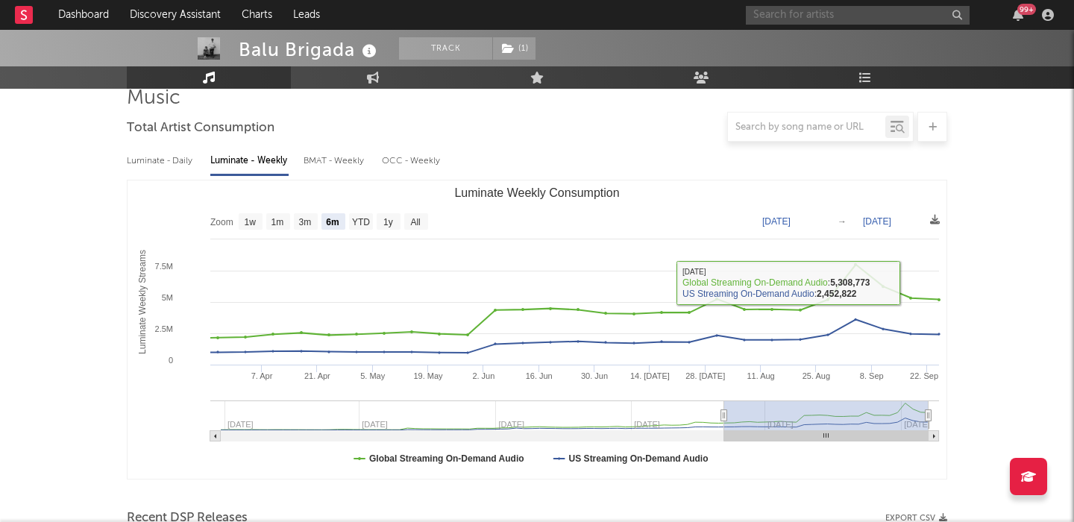
click at [794, 13] on input "text" at bounding box center [858, 15] width 224 height 19
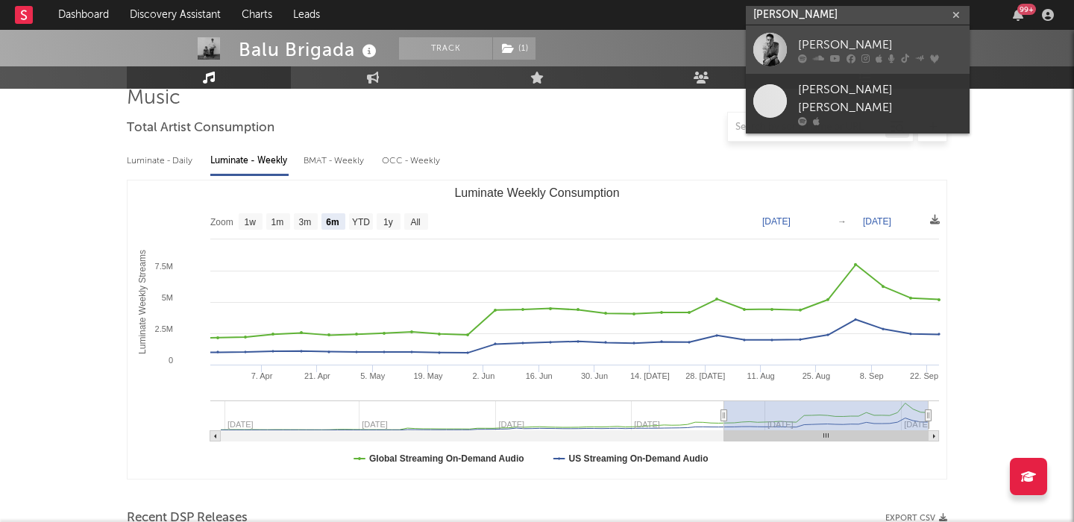
type input "cameron whitcomb"
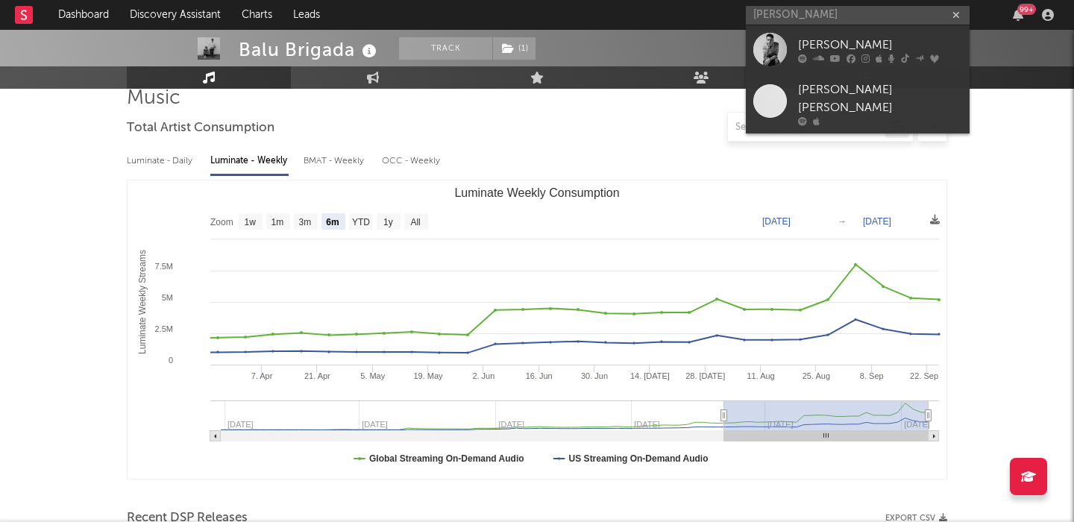
drag, startPoint x: 859, startPoint y: 31, endPoint x: 492, endPoint y: 154, distance: 387.3
click at [859, 31] on link "Cameron Whitcomb" at bounding box center [858, 49] width 224 height 48
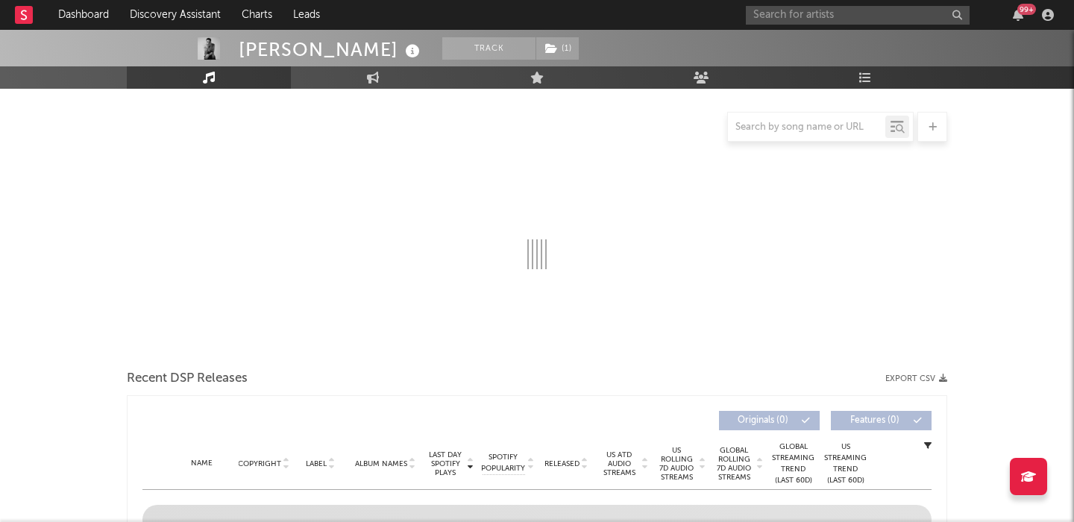
select select "6m"
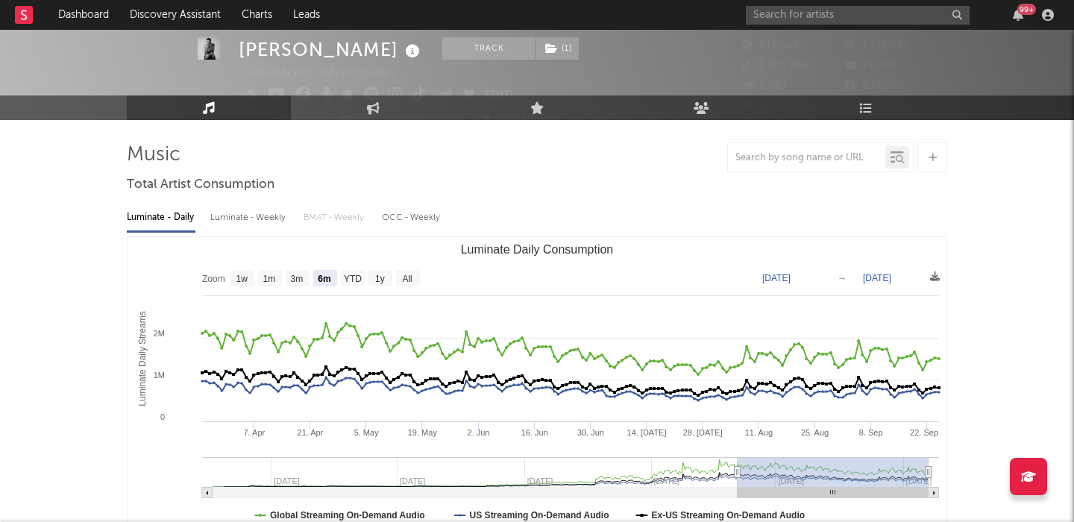
scroll to position [30, 0]
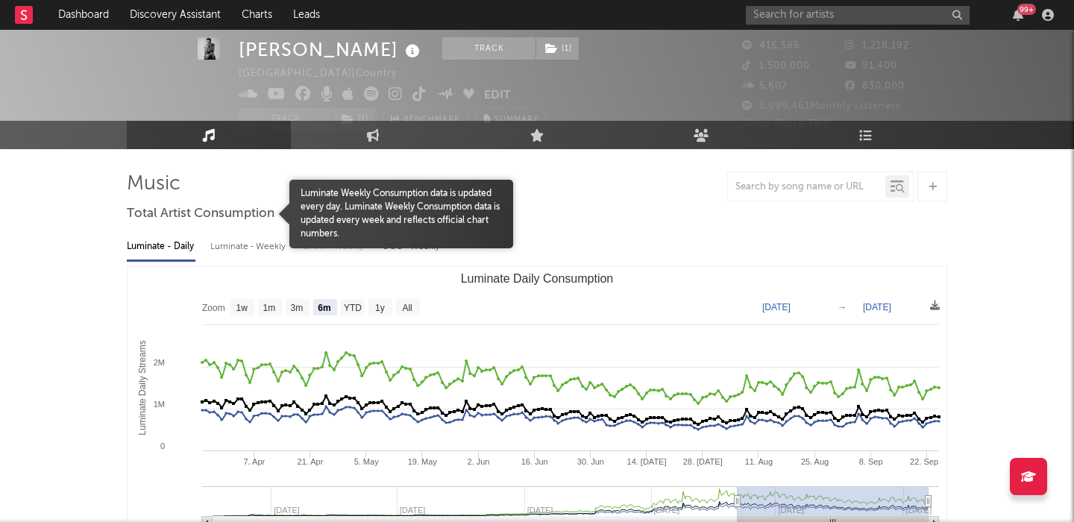
click at [253, 241] on div at bounding box center [208, 214] width 163 height 69
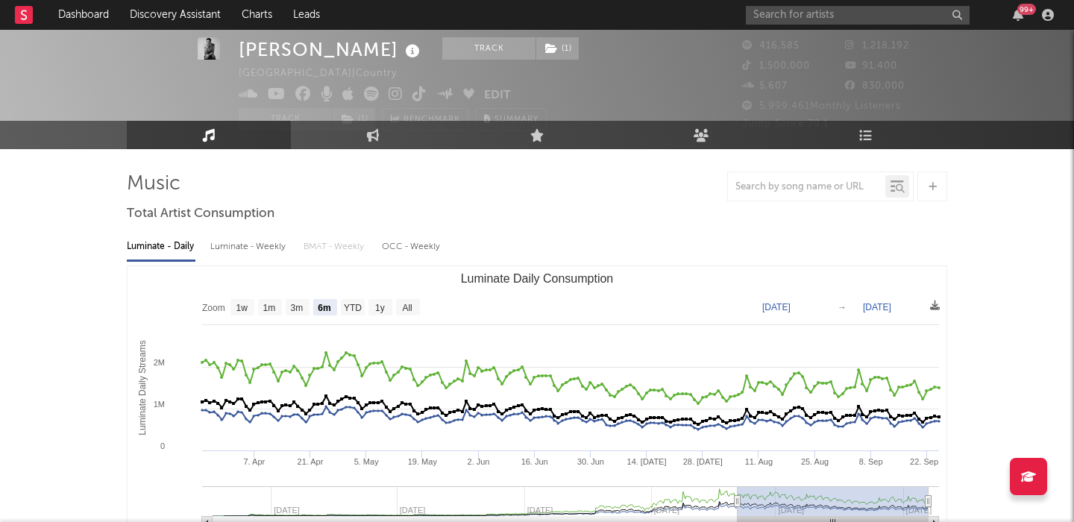
click at [255, 252] on div "Luminate - Weekly" at bounding box center [249, 246] width 78 height 25
select select "6m"
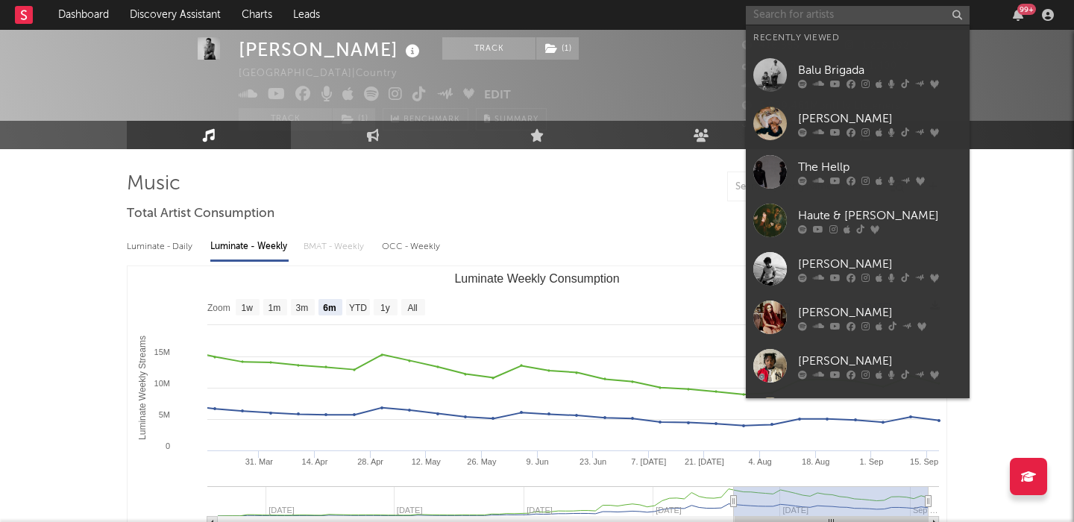
click at [814, 7] on input "text" at bounding box center [858, 15] width 224 height 19
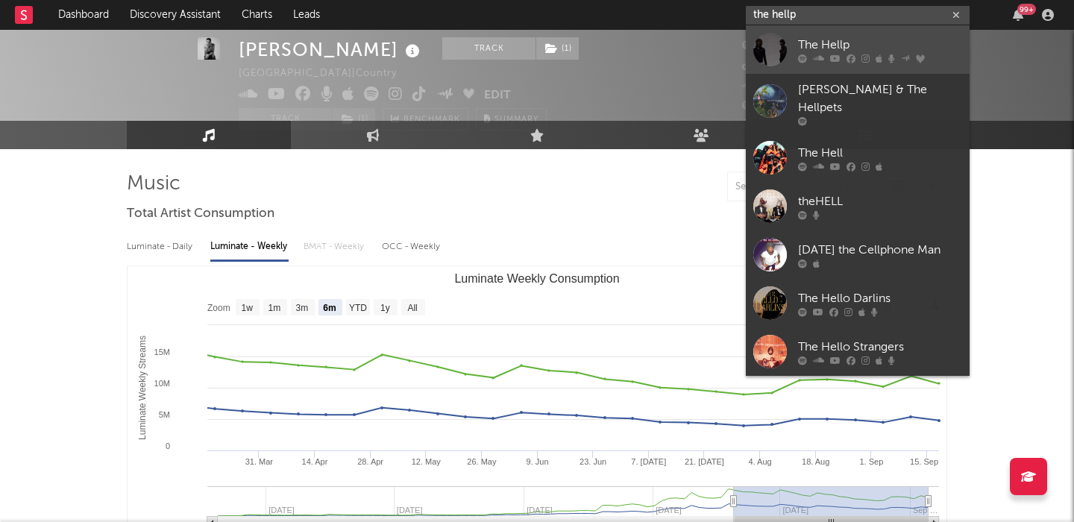
type input "the hellp"
click at [884, 36] on div "The Hellp" at bounding box center [880, 45] width 164 height 18
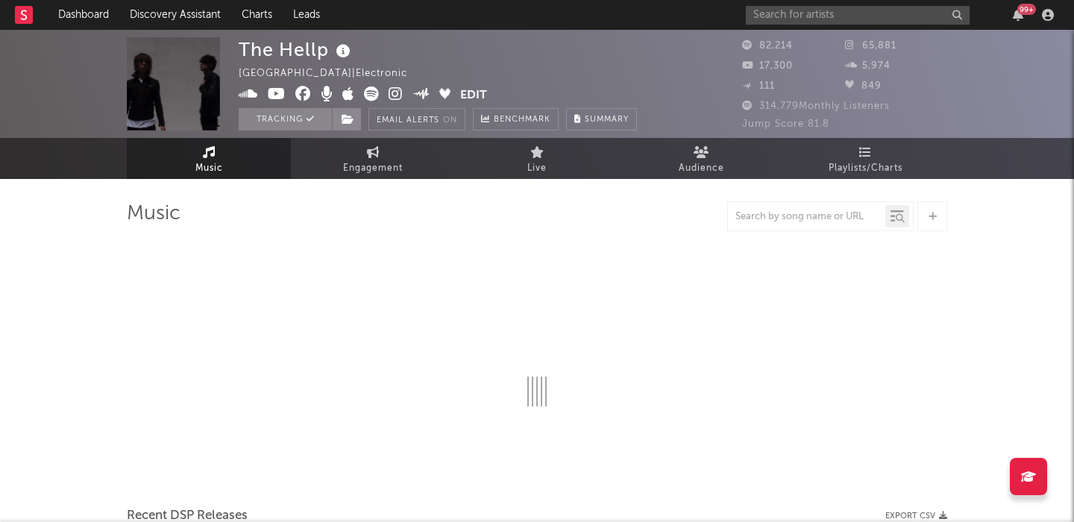
select select "6m"
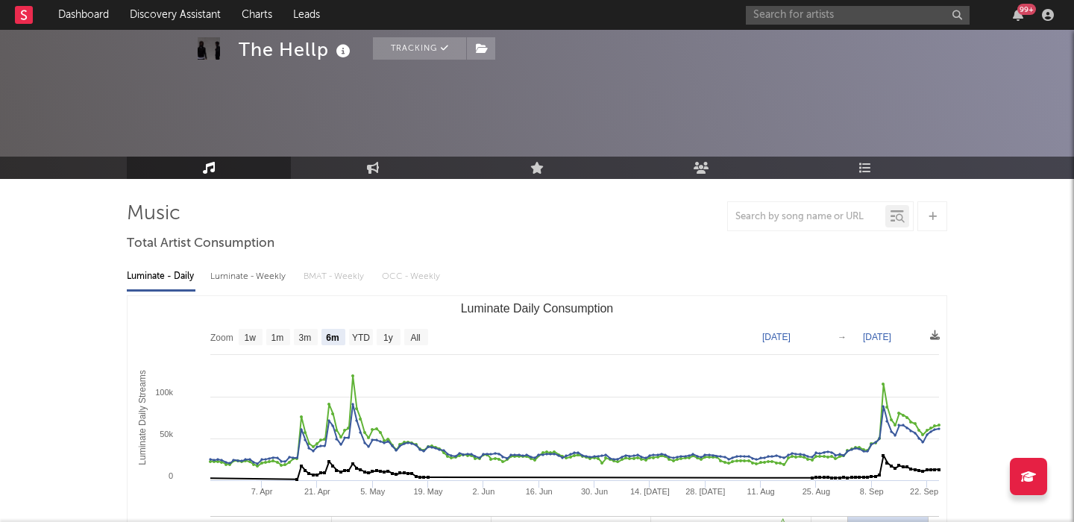
scroll to position [50, 0]
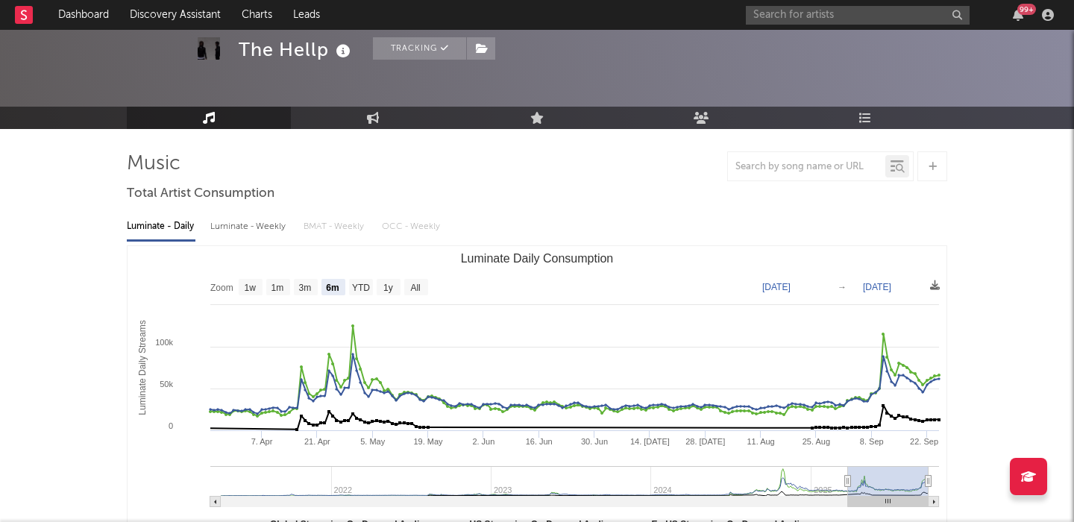
click at [260, 220] on div "Luminate - Weekly" at bounding box center [249, 226] width 78 height 25
select select "6m"
